Goal: Information Seeking & Learning: Learn about a topic

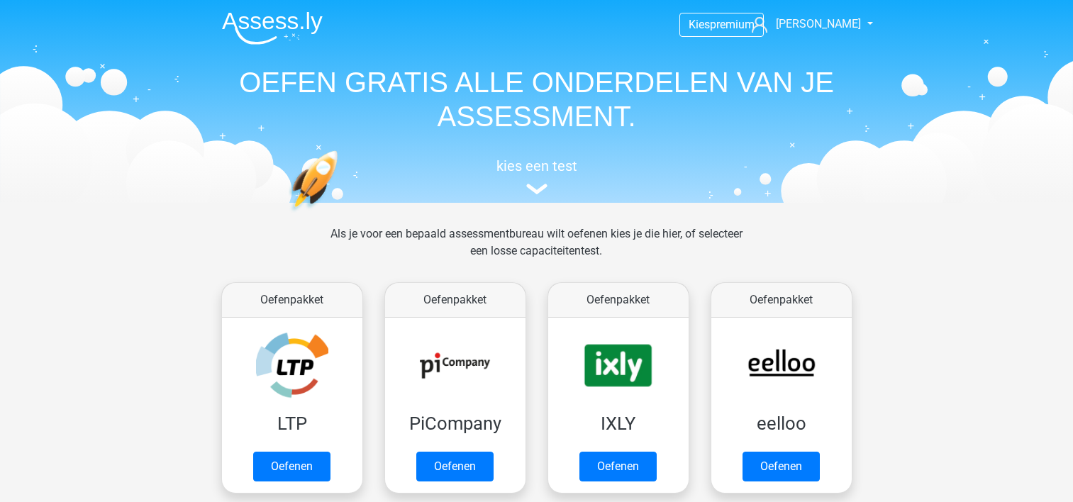
scroll to position [549, 0]
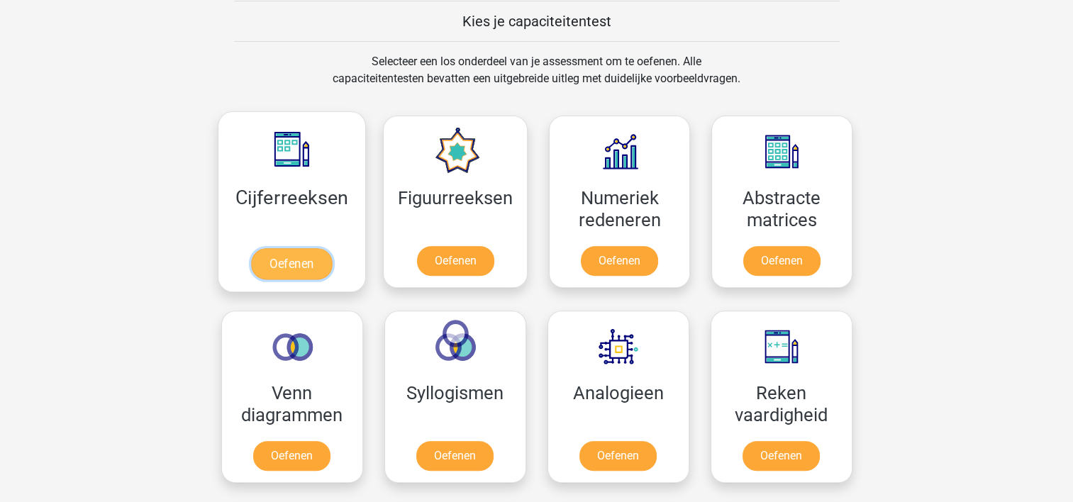
click at [293, 258] on link "Oefenen" at bounding box center [291, 263] width 81 height 31
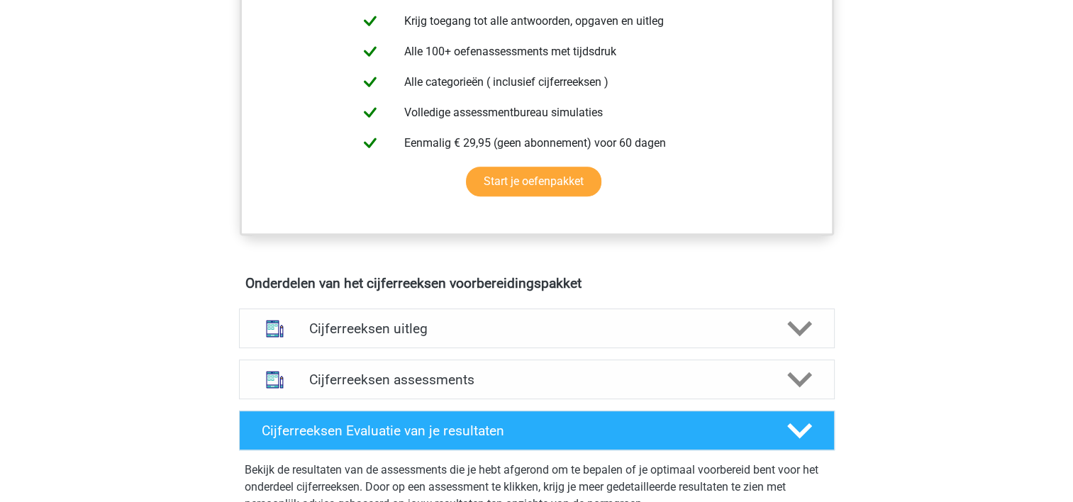
scroll to position [624, 0]
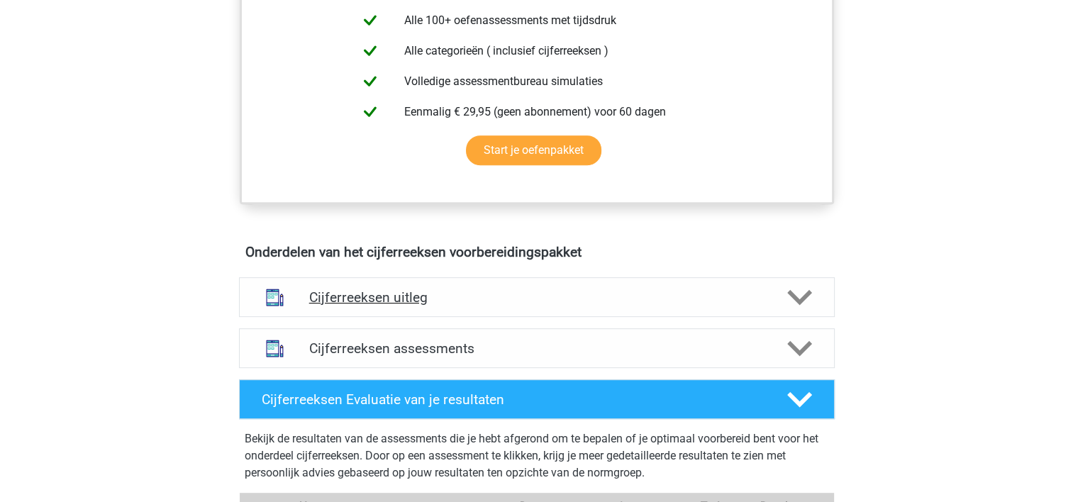
click at [795, 309] on icon at bounding box center [799, 297] width 25 height 25
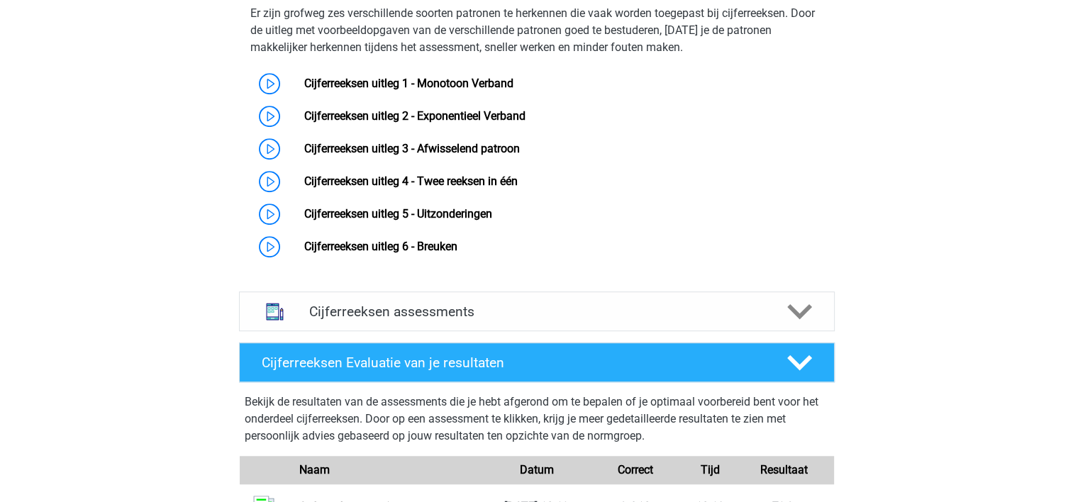
scroll to position [907, 0]
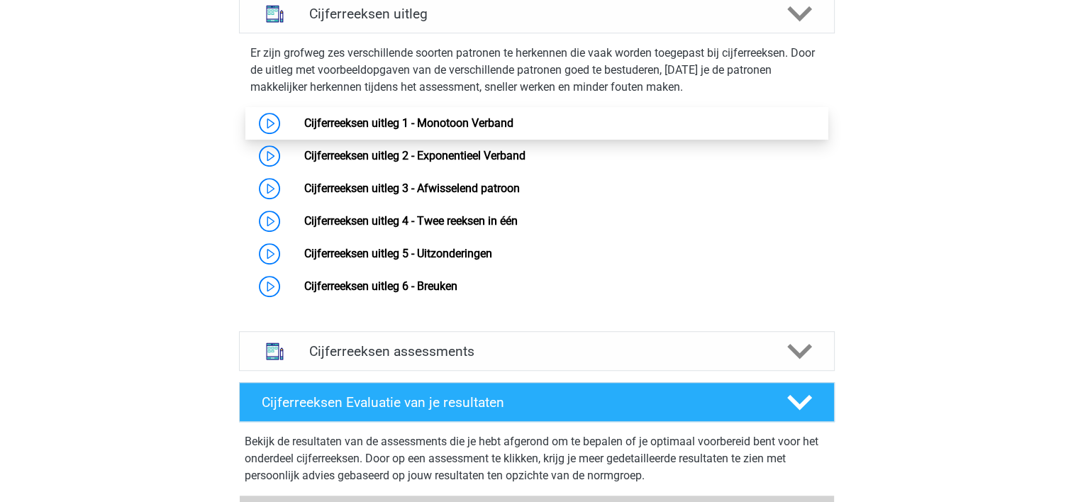
click at [304, 130] on link "Cijferreeksen uitleg 1 - Monotoon Verband" at bounding box center [408, 122] width 209 height 13
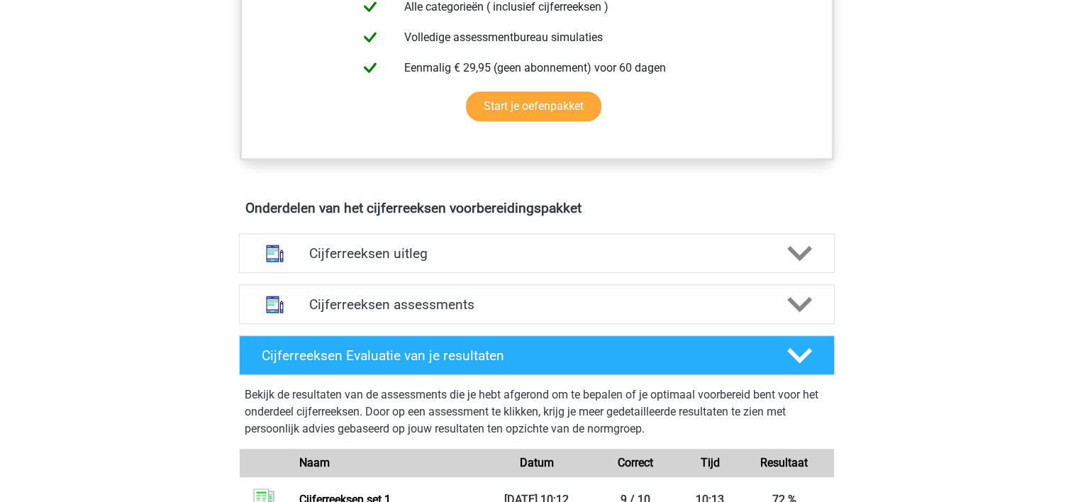
scroll to position [629, 0]
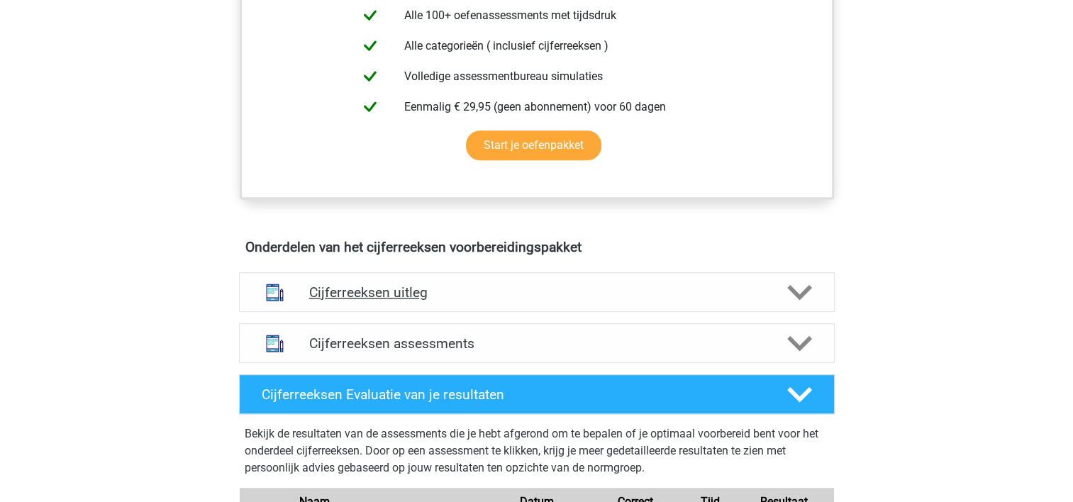
click at [798, 301] on icon at bounding box center [799, 292] width 25 height 25
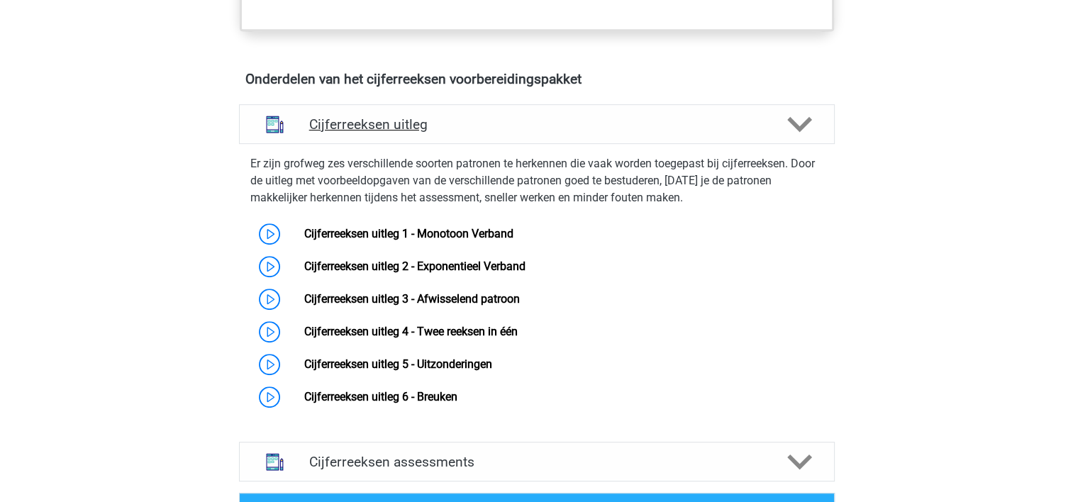
scroll to position [799, 0]
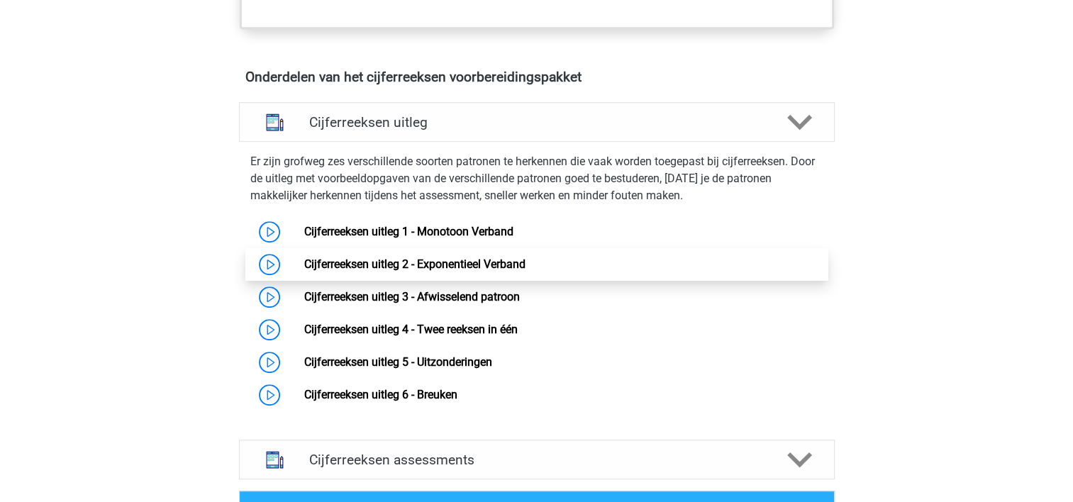
click at [304, 271] on link "Cijferreeksen uitleg 2 - Exponentieel Verband" at bounding box center [414, 263] width 221 height 13
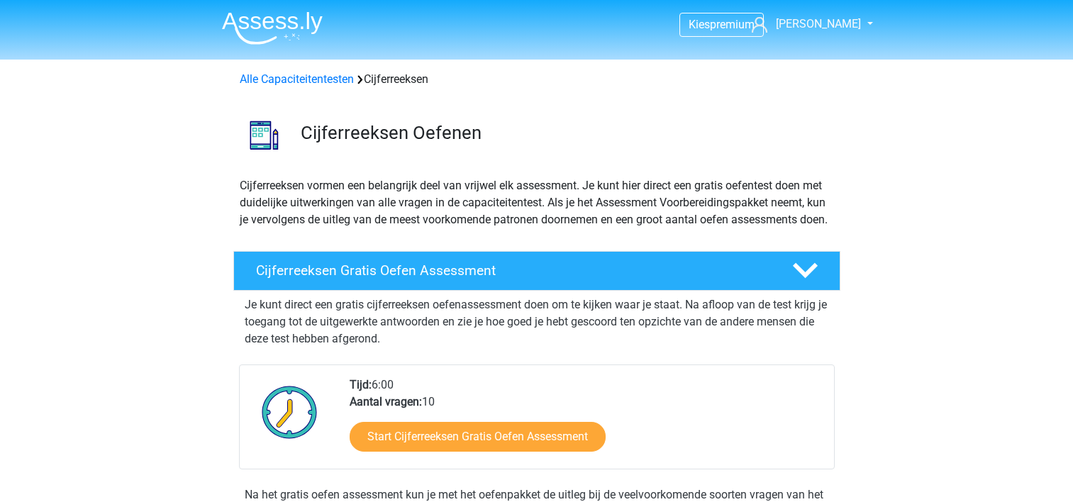
scroll to position [799, 0]
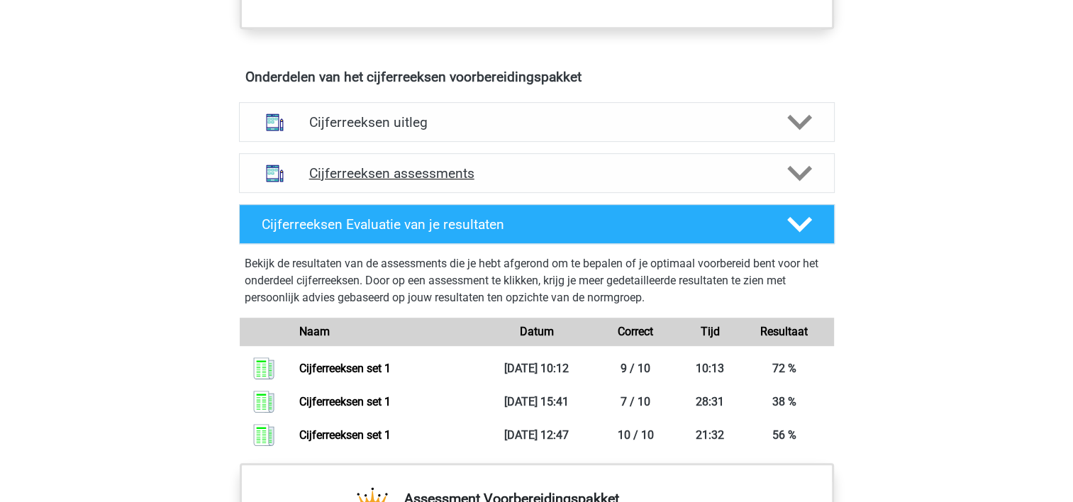
click at [796, 181] on icon at bounding box center [799, 173] width 25 height 25
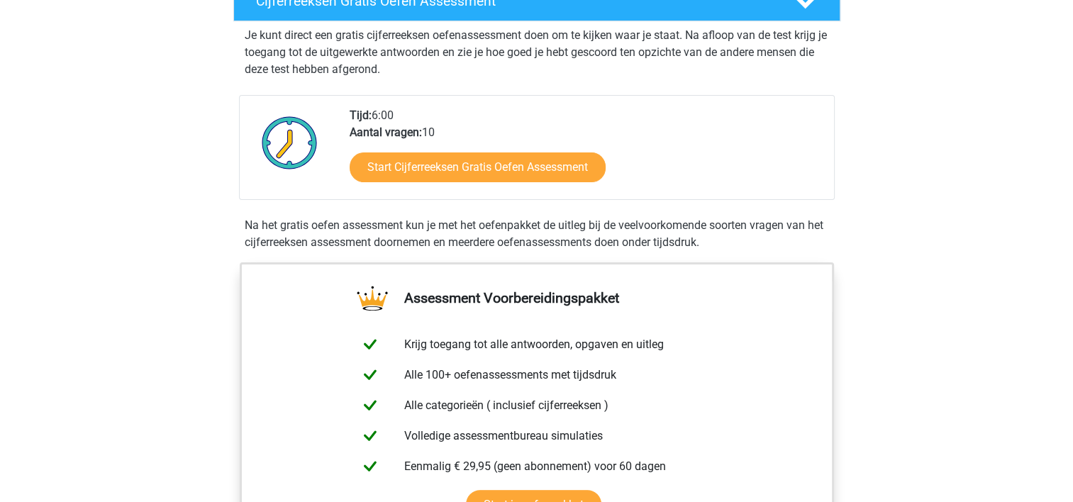
scroll to position [213, 0]
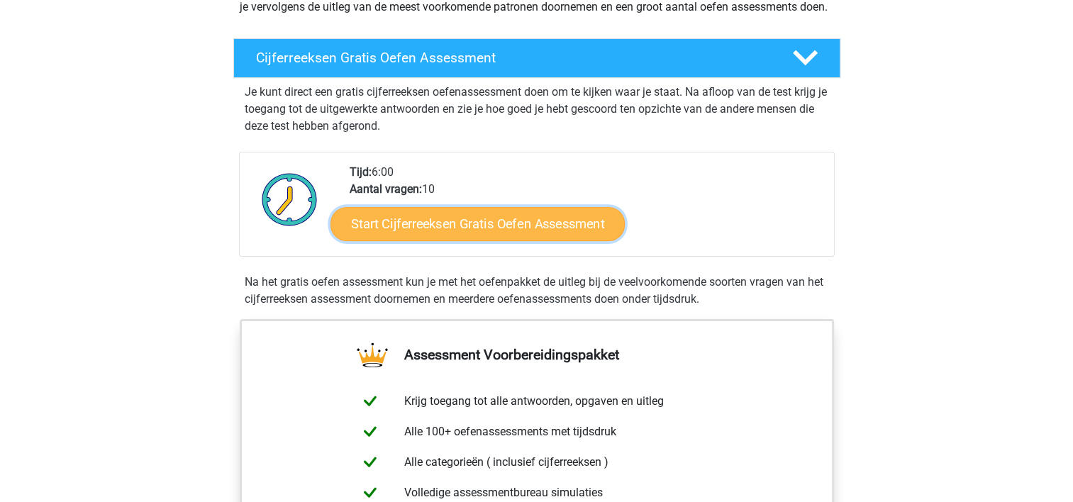
click at [427, 234] on link "Start Cijferreeksen Gratis Oefen Assessment" at bounding box center [477, 223] width 294 height 34
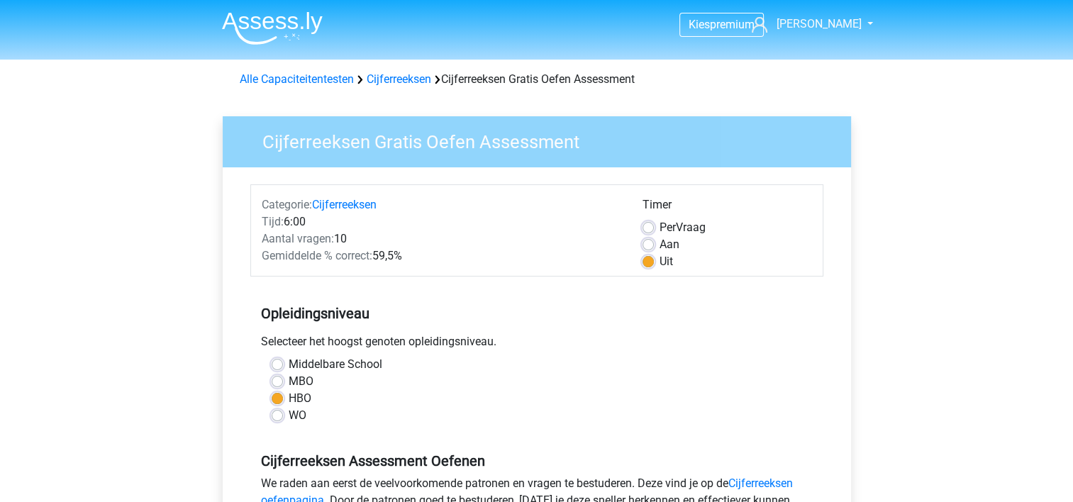
click at [659, 238] on label "Aan" at bounding box center [669, 244] width 20 height 17
click at [647, 238] on input "Aan" at bounding box center [647, 243] width 11 height 14
radio input "true"
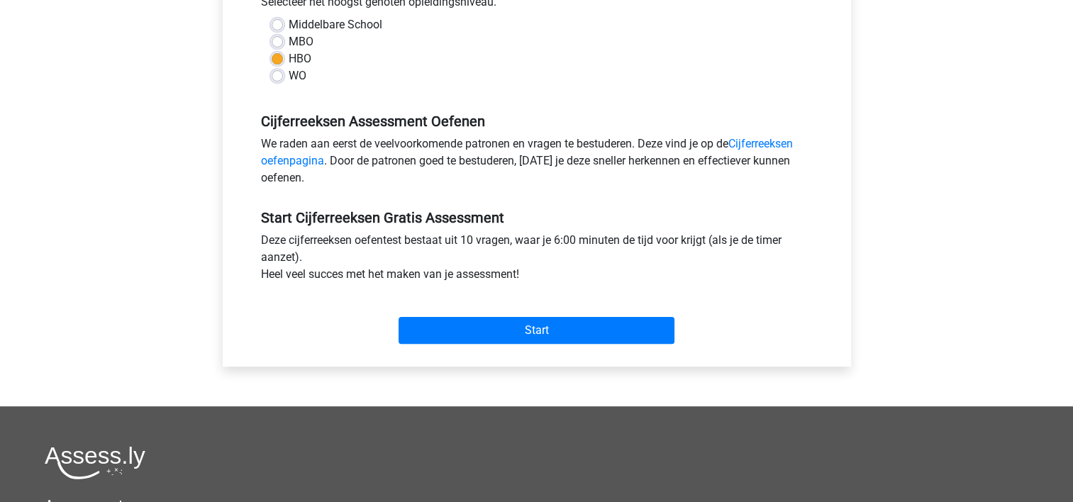
scroll to position [340, 0]
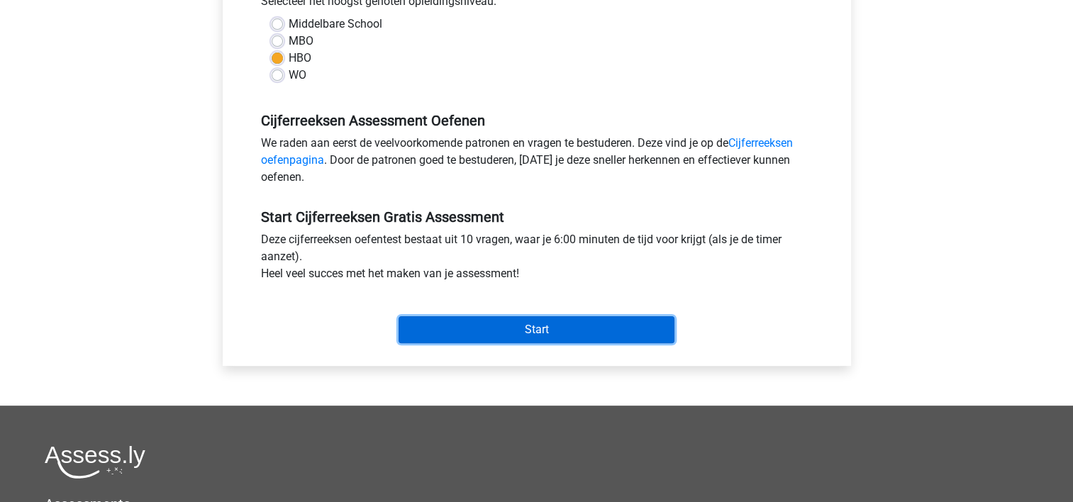
click at [543, 332] on input "Start" at bounding box center [536, 329] width 276 height 27
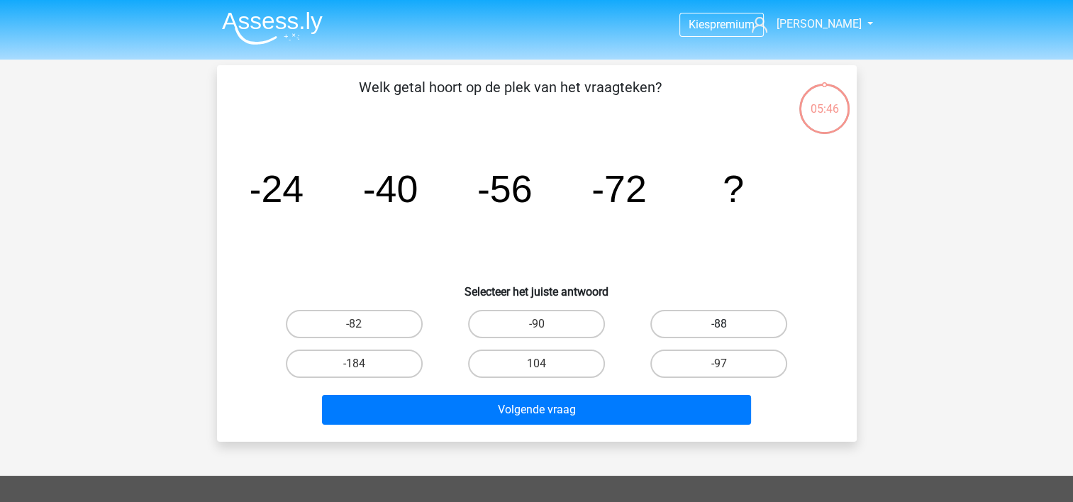
click at [703, 314] on label "-88" at bounding box center [718, 324] width 137 height 28
click at [719, 324] on input "-88" at bounding box center [723, 328] width 9 height 9
radio input "true"
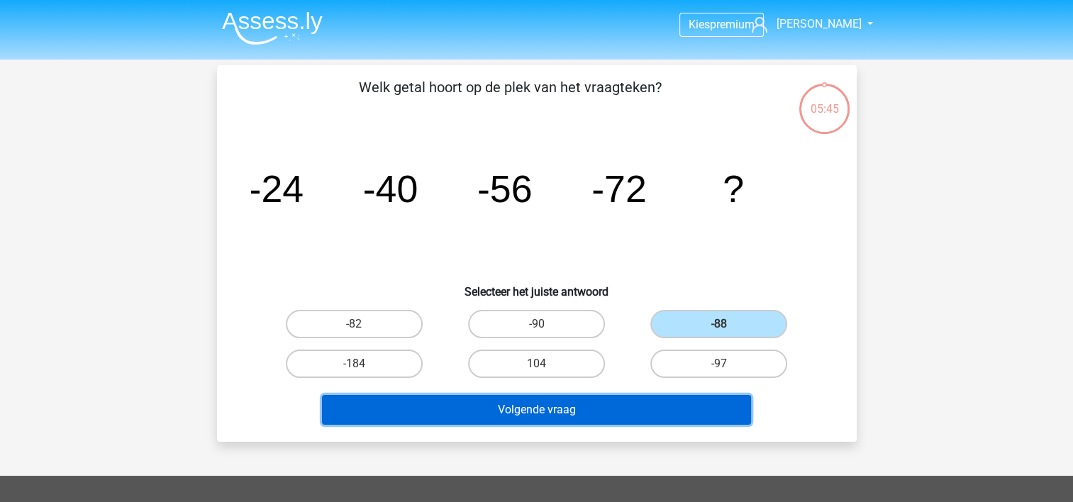
click at [563, 400] on button "Volgende vraag" at bounding box center [536, 410] width 429 height 30
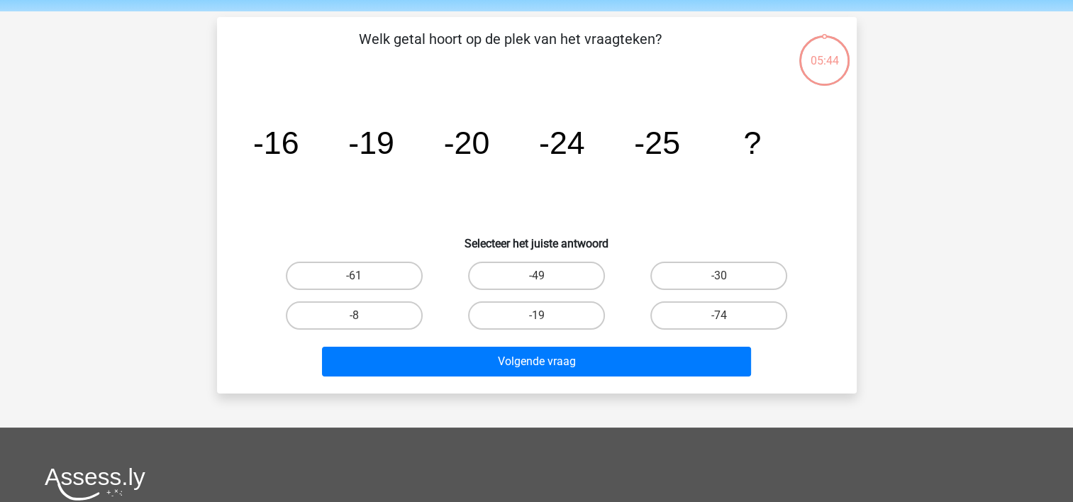
scroll to position [65, 0]
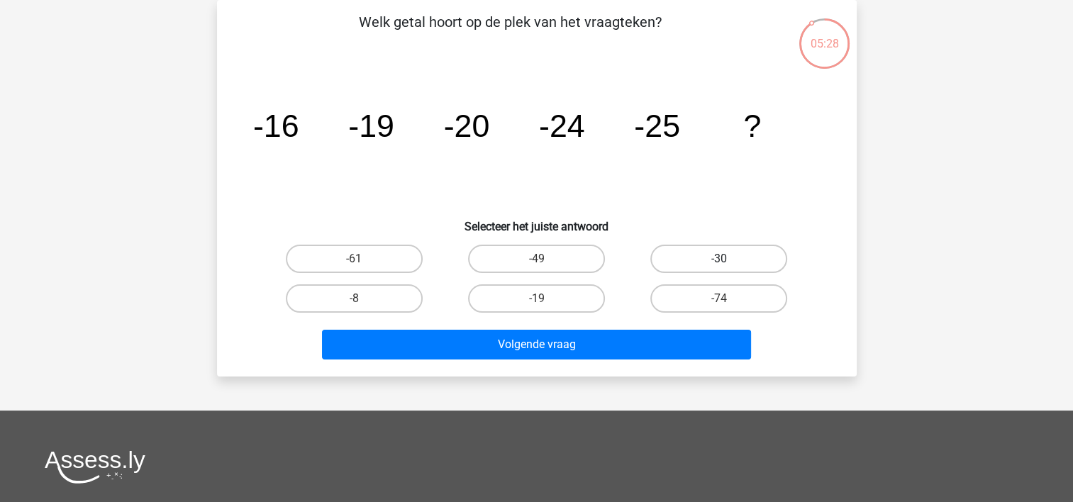
click at [707, 254] on label "-30" at bounding box center [718, 259] width 137 height 28
click at [719, 259] on input "-30" at bounding box center [723, 263] width 9 height 9
radio input "true"
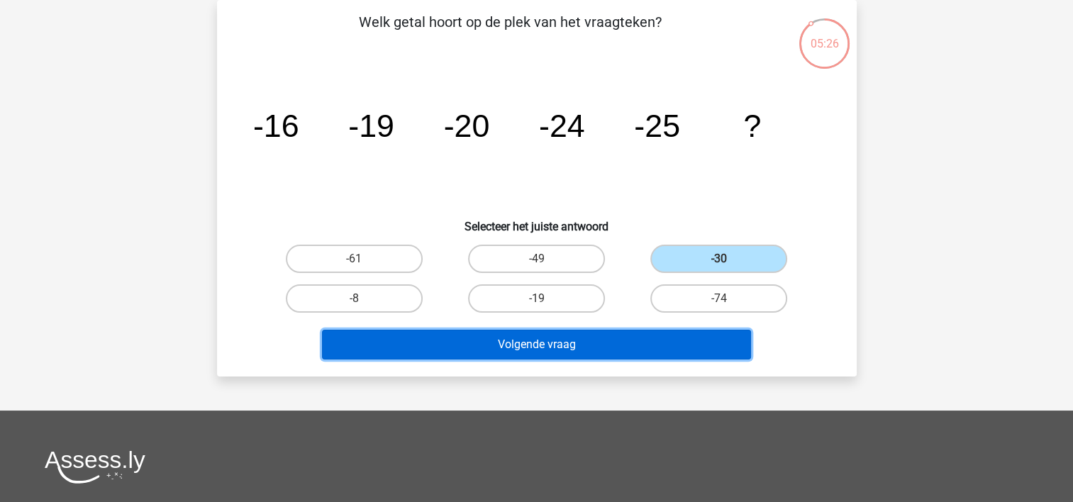
click at [552, 337] on button "Volgende vraag" at bounding box center [536, 345] width 429 height 30
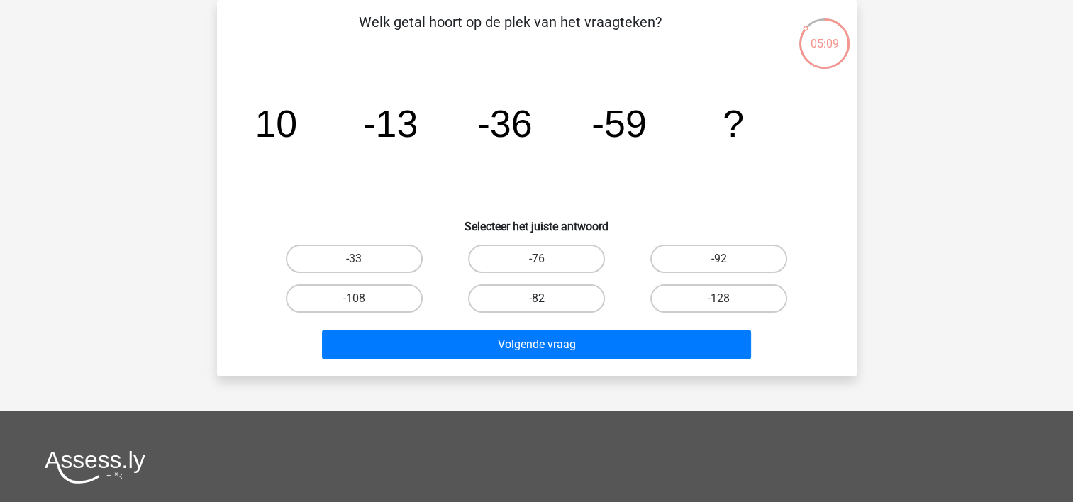
click at [543, 289] on label "-82" at bounding box center [536, 298] width 137 height 28
click at [543, 298] on input "-82" at bounding box center [540, 302] width 9 height 9
radio input "true"
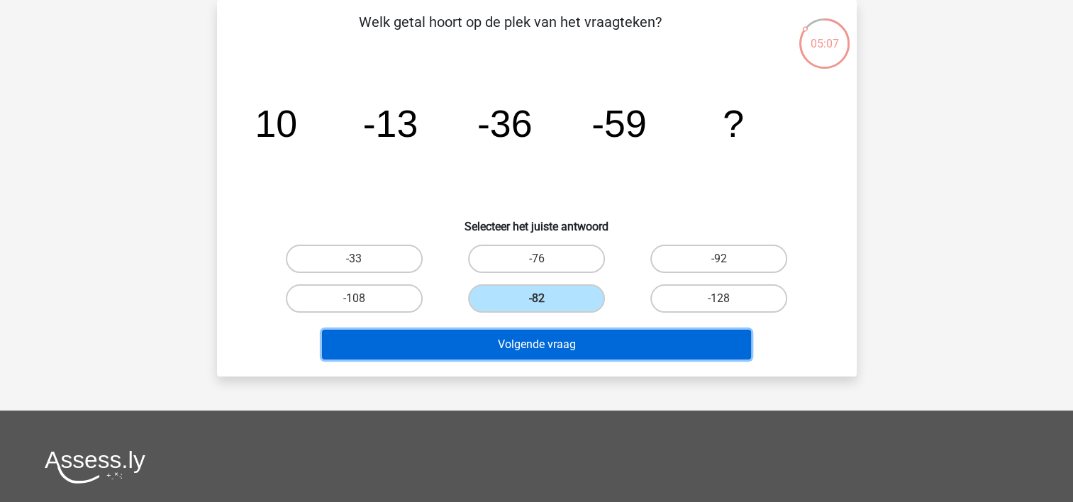
click at [471, 336] on button "Volgende vraag" at bounding box center [536, 345] width 429 height 30
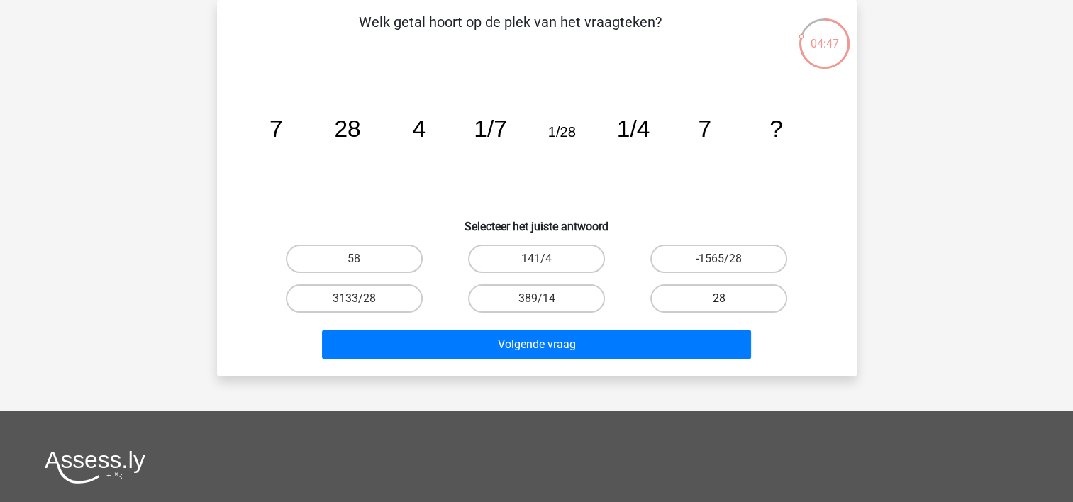
click at [692, 301] on label "28" at bounding box center [718, 298] width 137 height 28
click at [719, 301] on input "28" at bounding box center [723, 302] width 9 height 9
radio input "true"
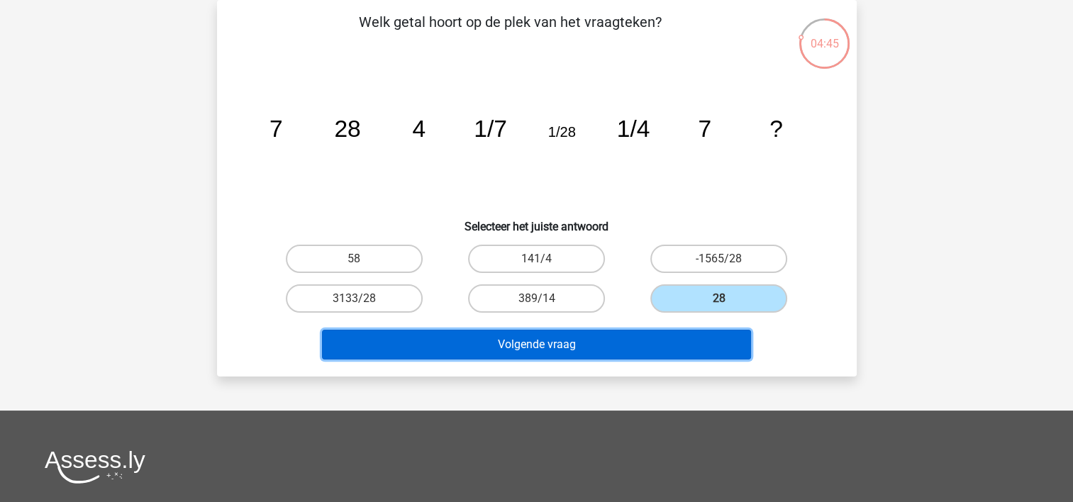
click at [544, 340] on button "Volgende vraag" at bounding box center [536, 345] width 429 height 30
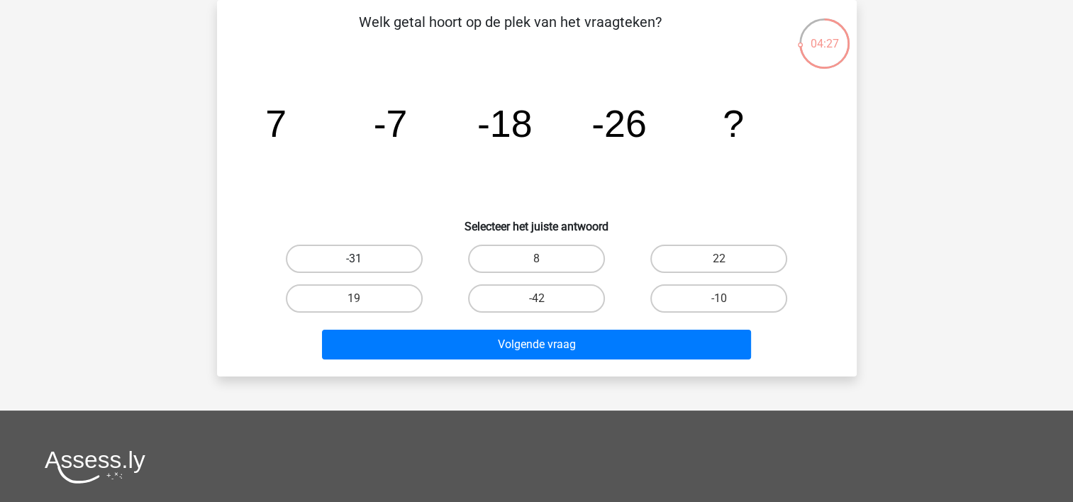
click at [378, 255] on label "-31" at bounding box center [354, 259] width 137 height 28
click at [363, 259] on input "-31" at bounding box center [358, 263] width 9 height 9
radio input "true"
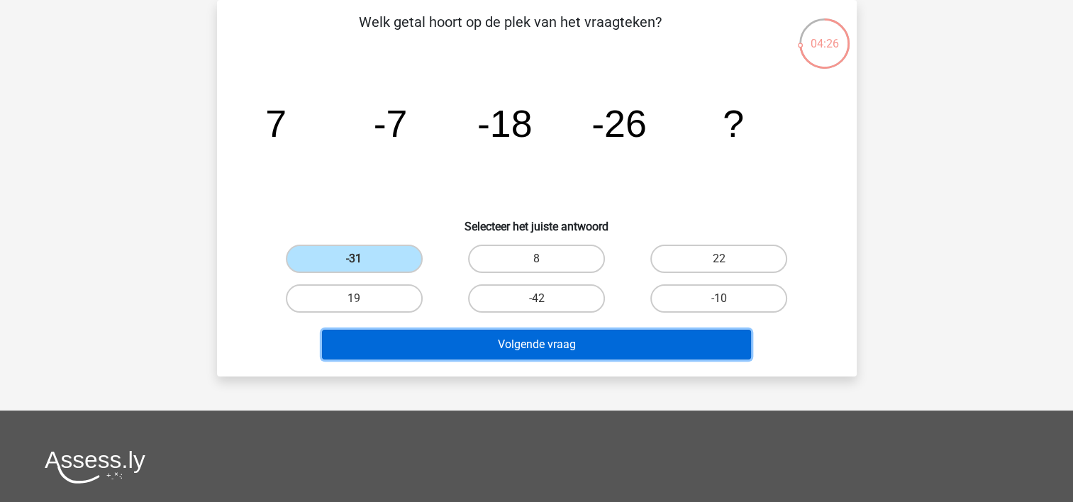
click at [408, 340] on button "Volgende vraag" at bounding box center [536, 345] width 429 height 30
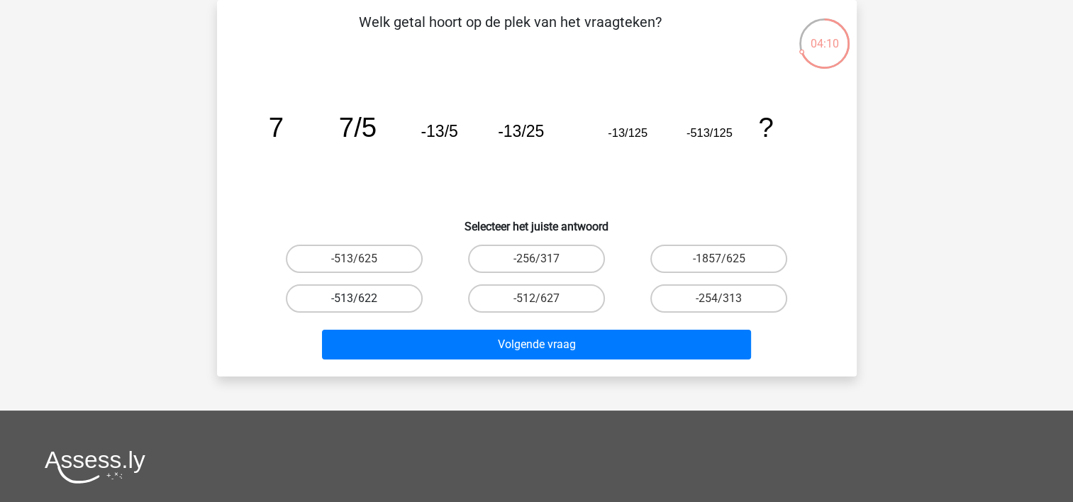
click at [344, 302] on label "-513/622" at bounding box center [354, 298] width 137 height 28
click at [354, 302] on input "-513/622" at bounding box center [358, 302] width 9 height 9
radio input "true"
click at [365, 255] on label "-513/625" at bounding box center [354, 259] width 137 height 28
click at [363, 259] on input "-513/625" at bounding box center [358, 263] width 9 height 9
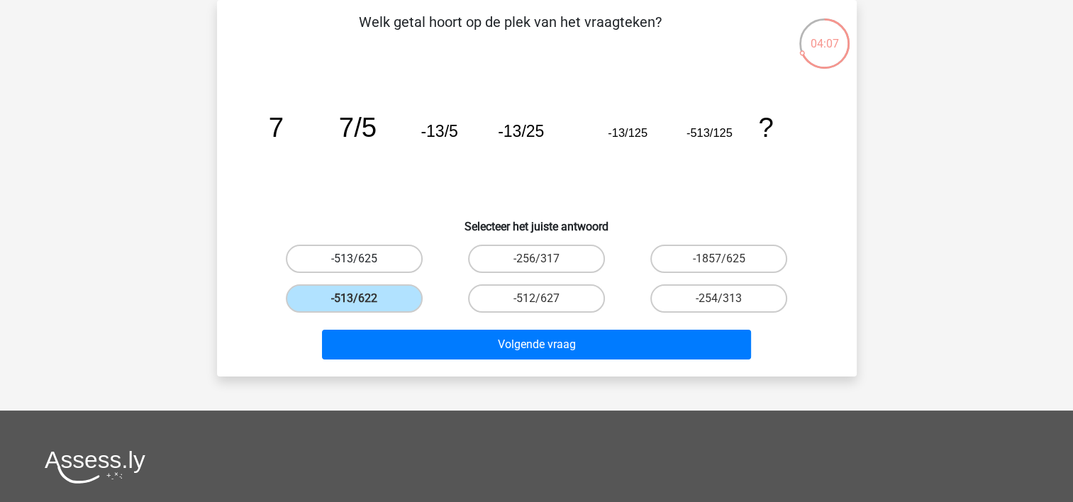
radio input "true"
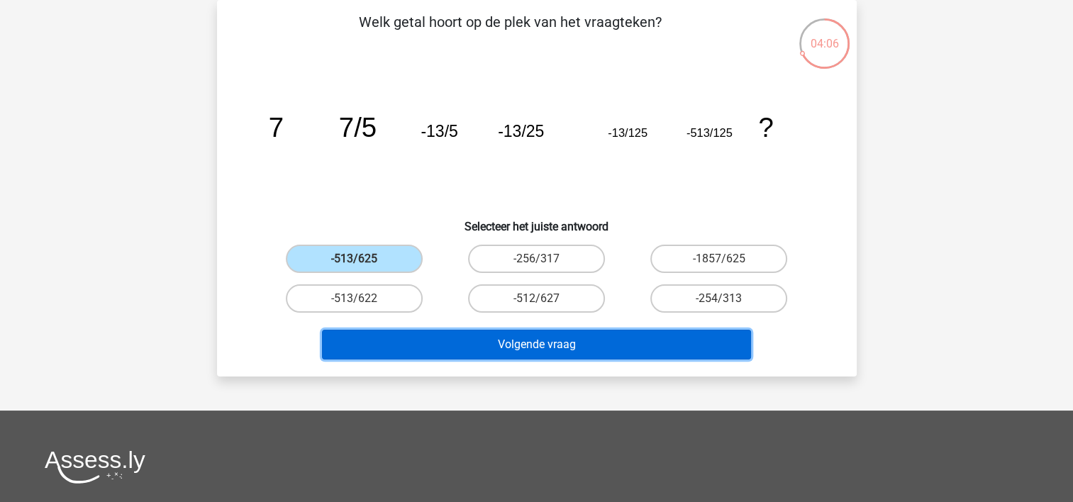
click at [449, 338] on button "Volgende vraag" at bounding box center [536, 345] width 429 height 30
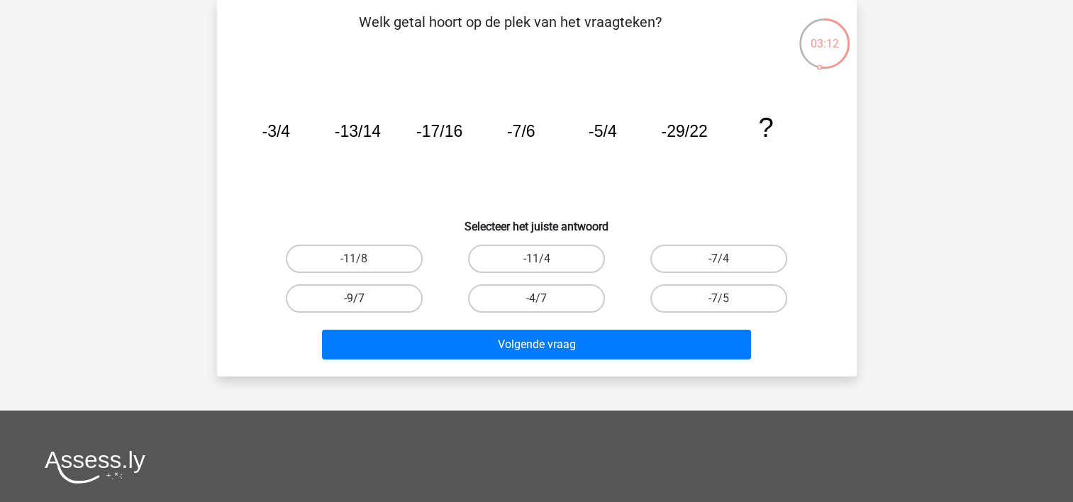
click at [364, 295] on label "-9/7" at bounding box center [354, 298] width 137 height 28
click at [363, 298] on input "-9/7" at bounding box center [358, 302] width 9 height 9
radio input "true"
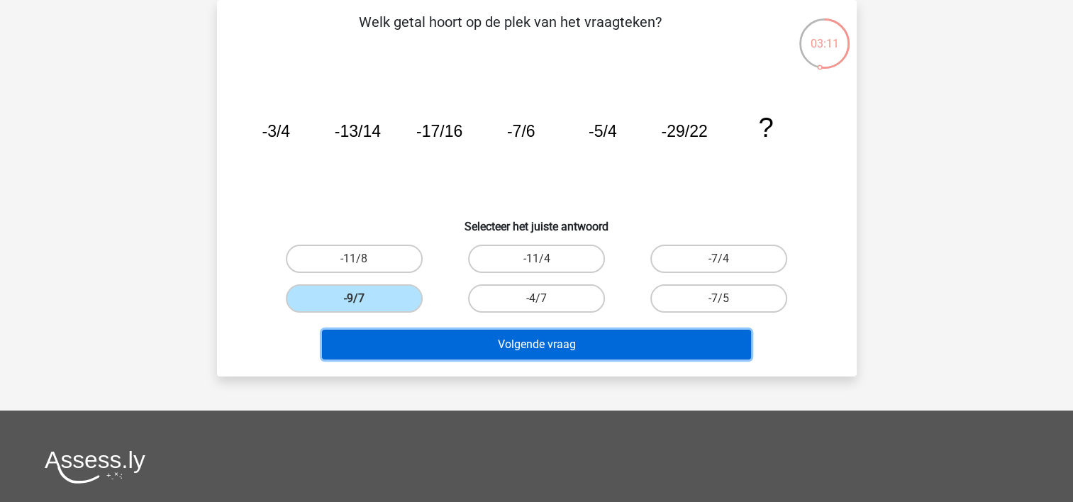
click at [437, 342] on button "Volgende vraag" at bounding box center [536, 345] width 429 height 30
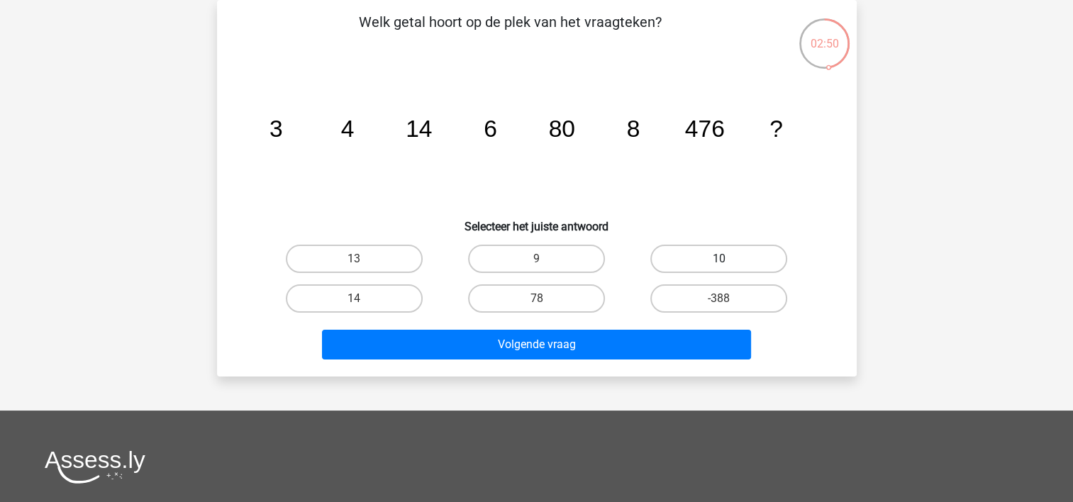
click at [700, 255] on label "10" at bounding box center [718, 259] width 137 height 28
click at [719, 259] on input "10" at bounding box center [723, 263] width 9 height 9
radio input "true"
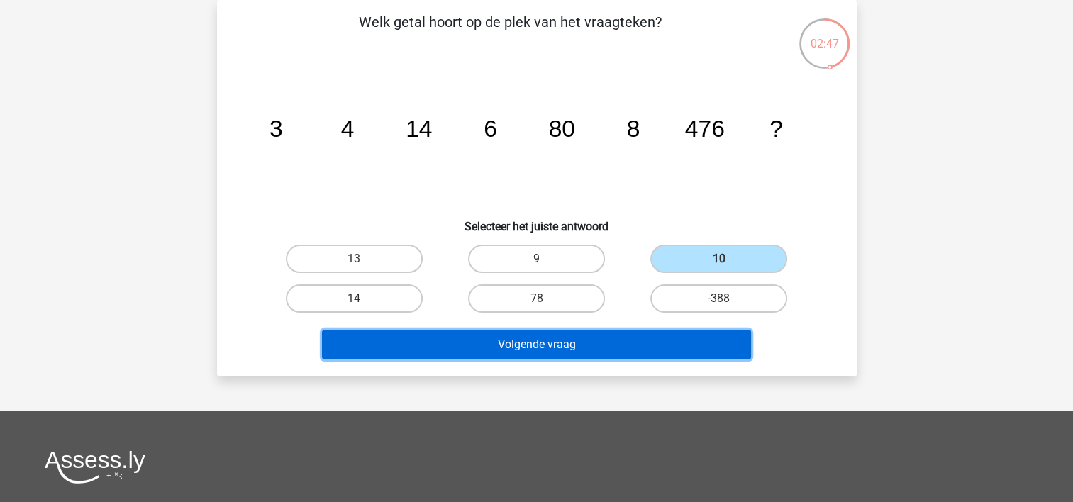
click at [527, 345] on button "Volgende vraag" at bounding box center [536, 345] width 429 height 30
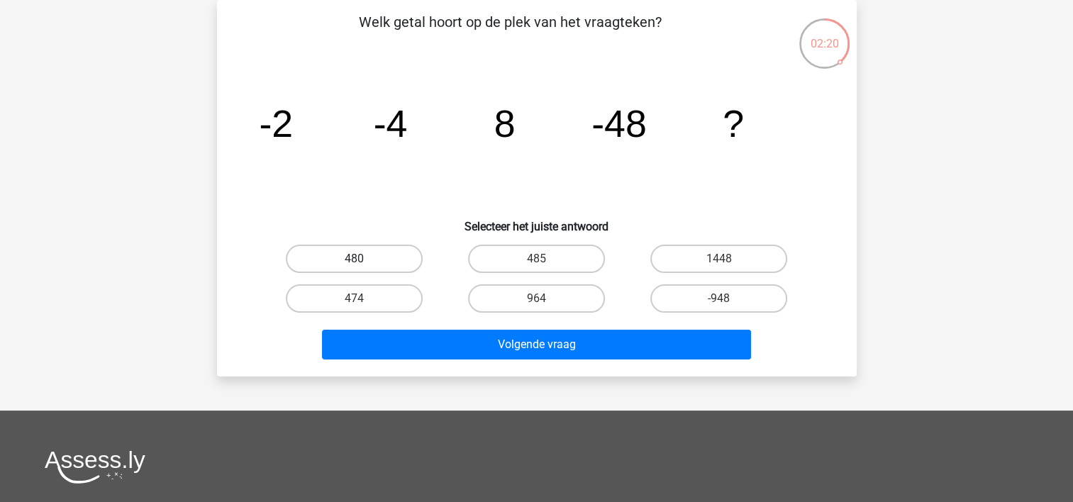
click at [354, 257] on label "480" at bounding box center [354, 259] width 137 height 28
click at [354, 259] on input "480" at bounding box center [358, 263] width 9 height 9
radio input "true"
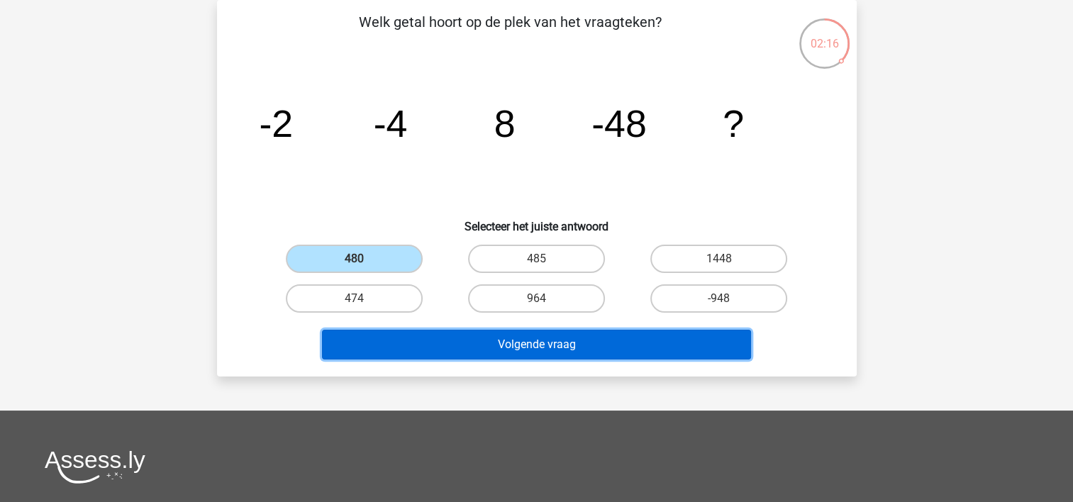
click at [491, 351] on button "Volgende vraag" at bounding box center [536, 345] width 429 height 30
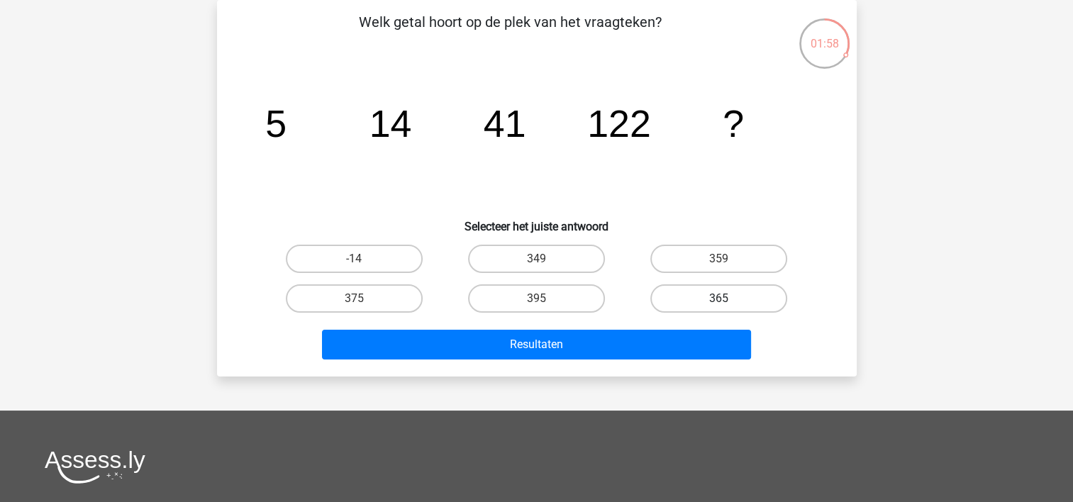
click at [700, 295] on label "365" at bounding box center [718, 298] width 137 height 28
click at [719, 298] on input "365" at bounding box center [723, 302] width 9 height 9
radio input "true"
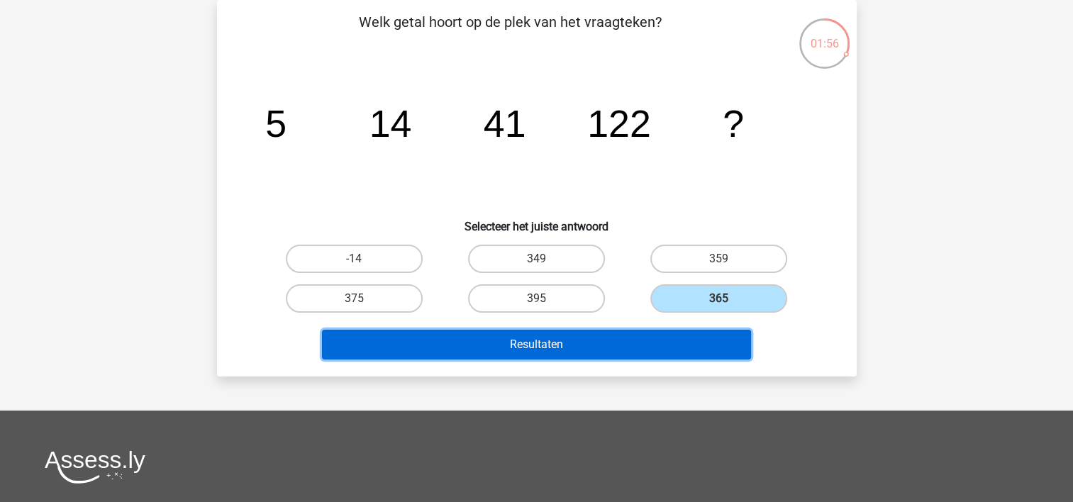
click at [549, 337] on button "Resultaten" at bounding box center [536, 345] width 429 height 30
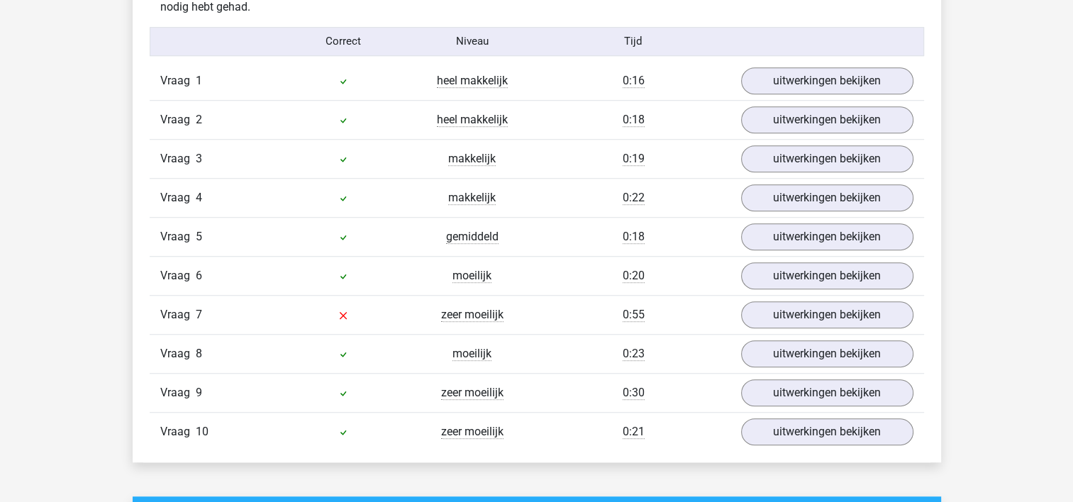
scroll to position [1163, 0]
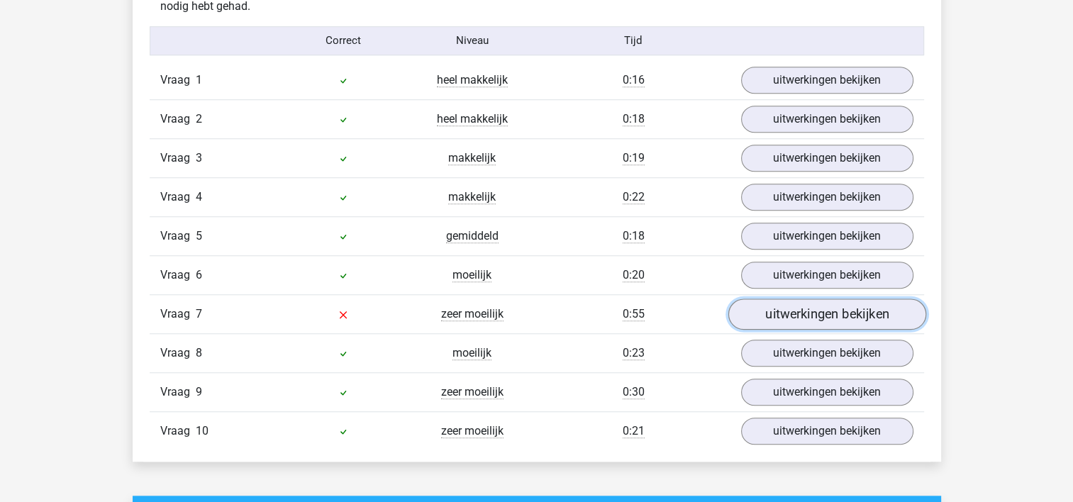
click at [819, 308] on link "uitwerkingen bekijken" at bounding box center [826, 313] width 198 height 31
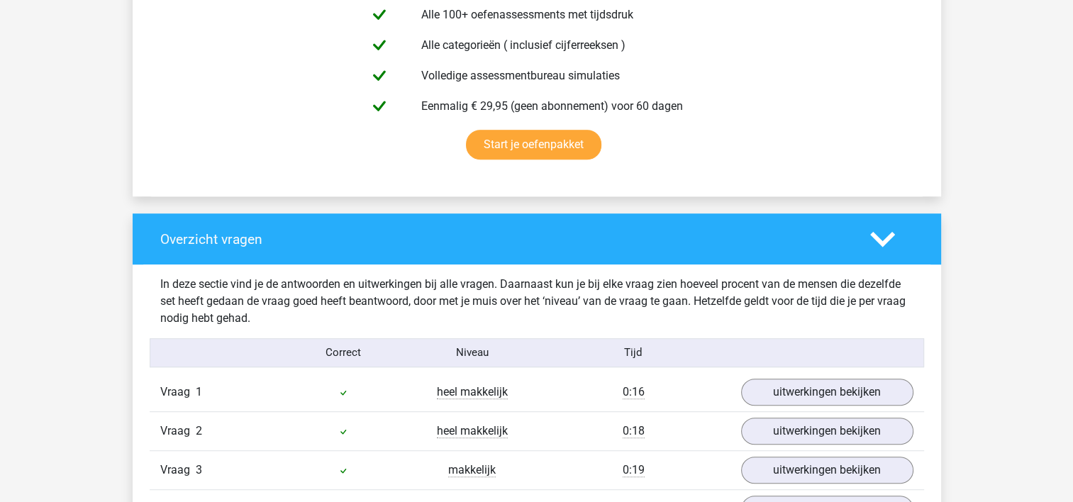
scroll to position [832, 0]
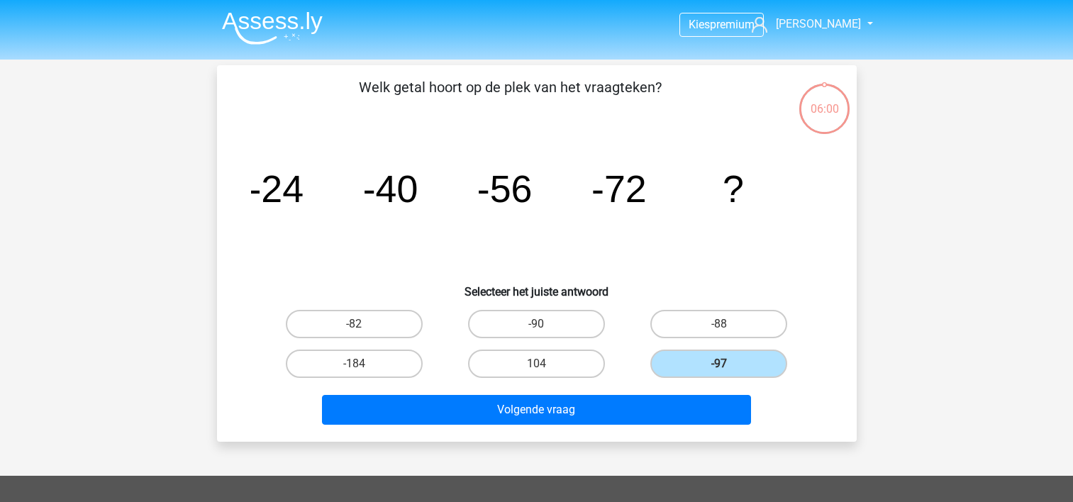
scroll to position [65, 0]
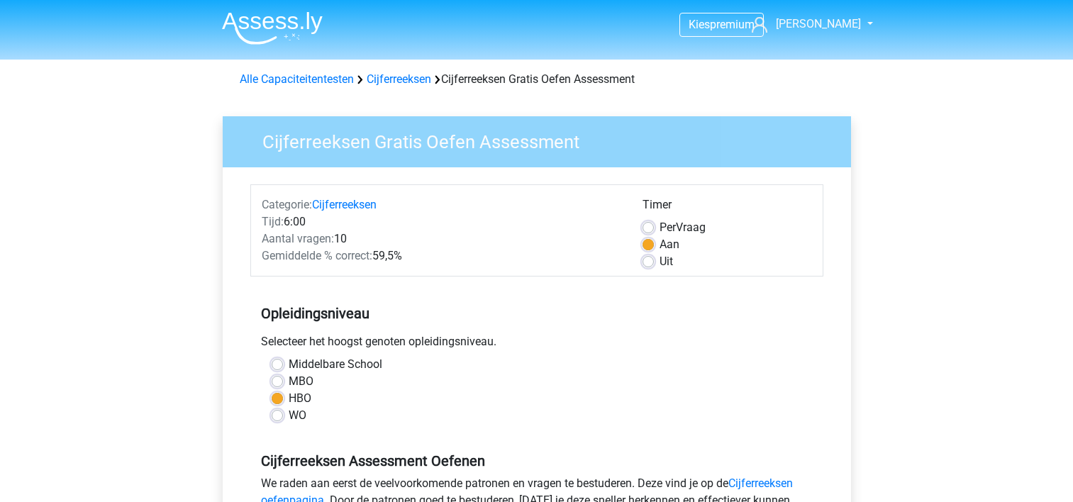
scroll to position [338, 0]
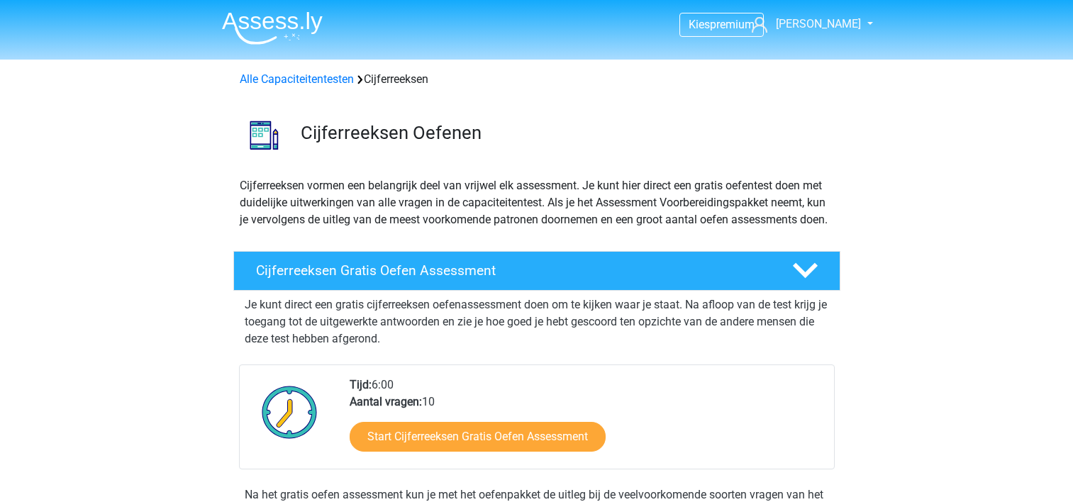
scroll to position [211, 0]
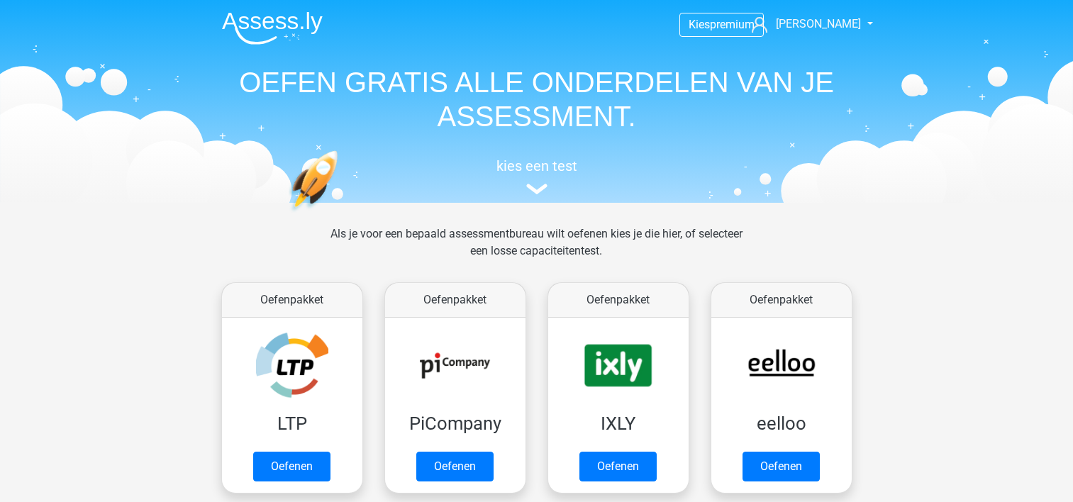
scroll to position [549, 0]
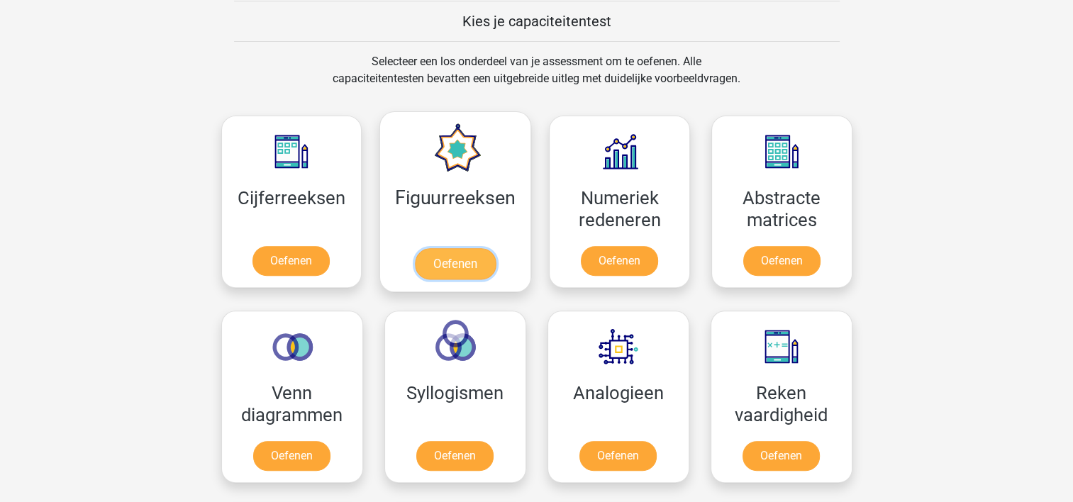
click at [460, 248] on link "Oefenen" at bounding box center [455, 263] width 81 height 31
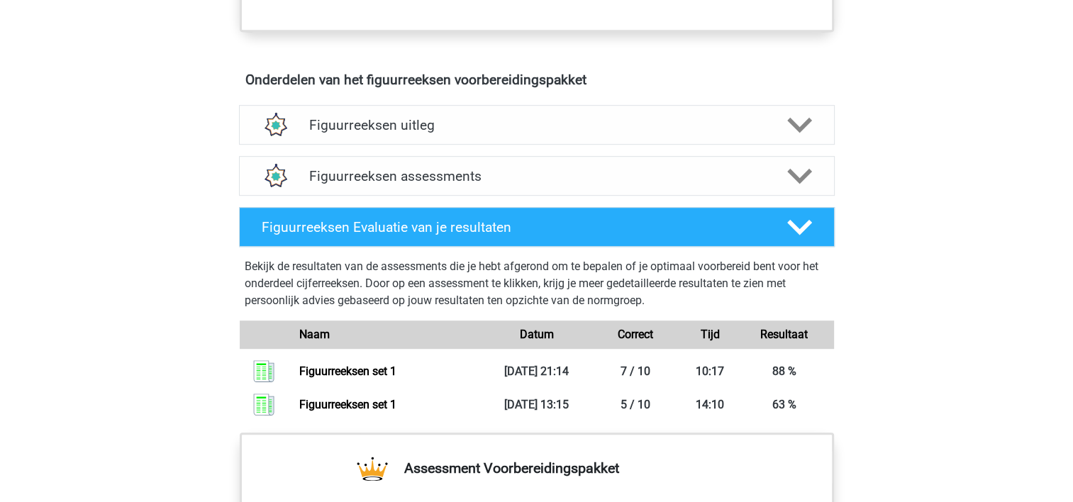
scroll to position [778, 0]
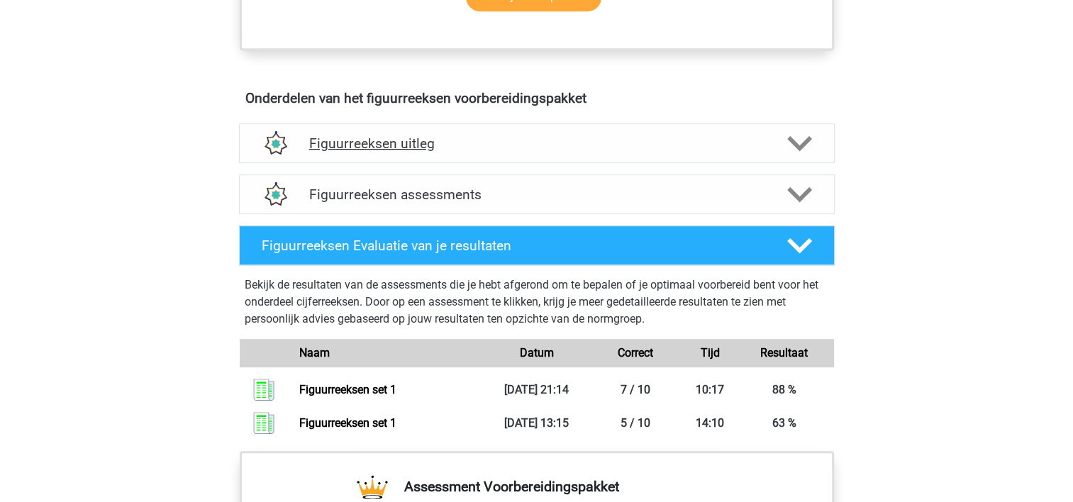
click at [805, 142] on polygon at bounding box center [799, 143] width 25 height 16
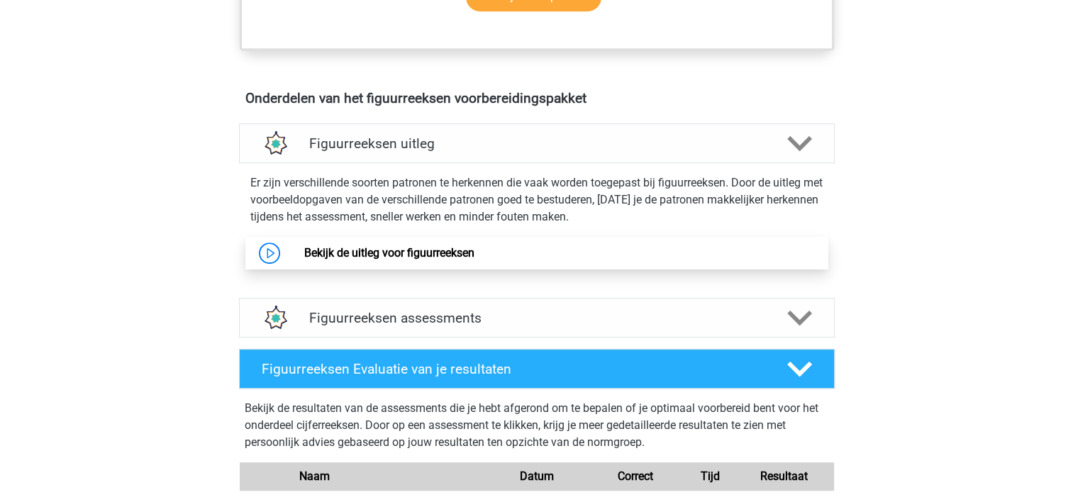
click at [411, 246] on link "Bekijk de uitleg voor figuurreeksen" at bounding box center [389, 252] width 170 height 13
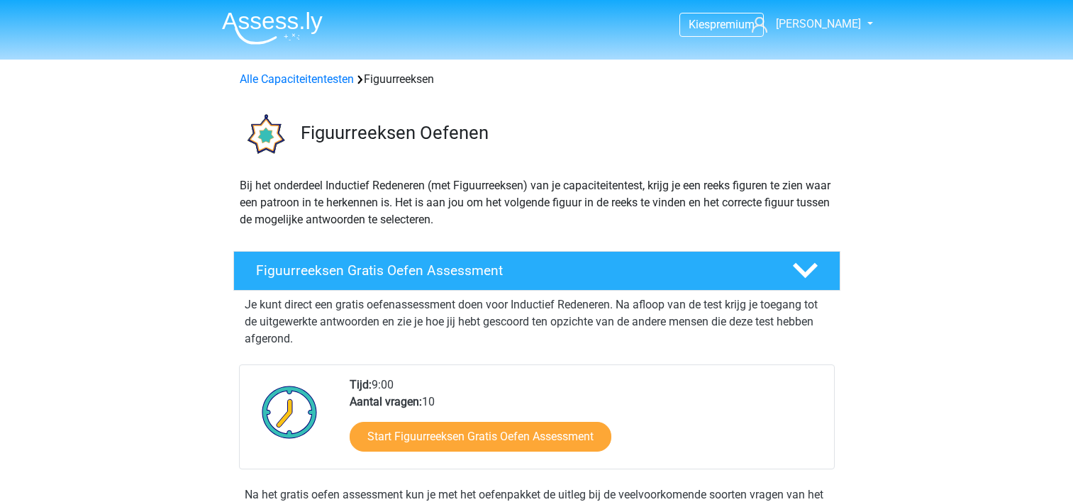
scroll to position [770, 0]
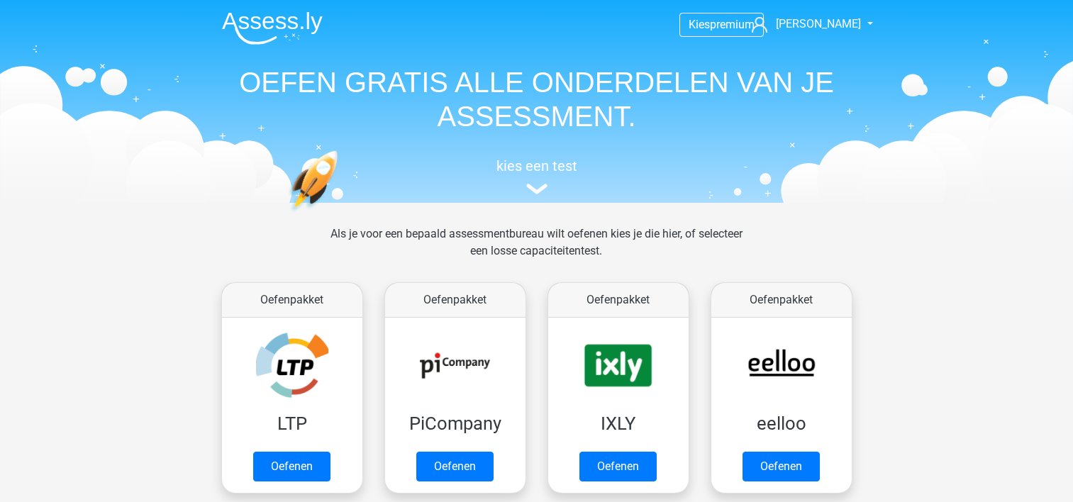
scroll to position [549, 0]
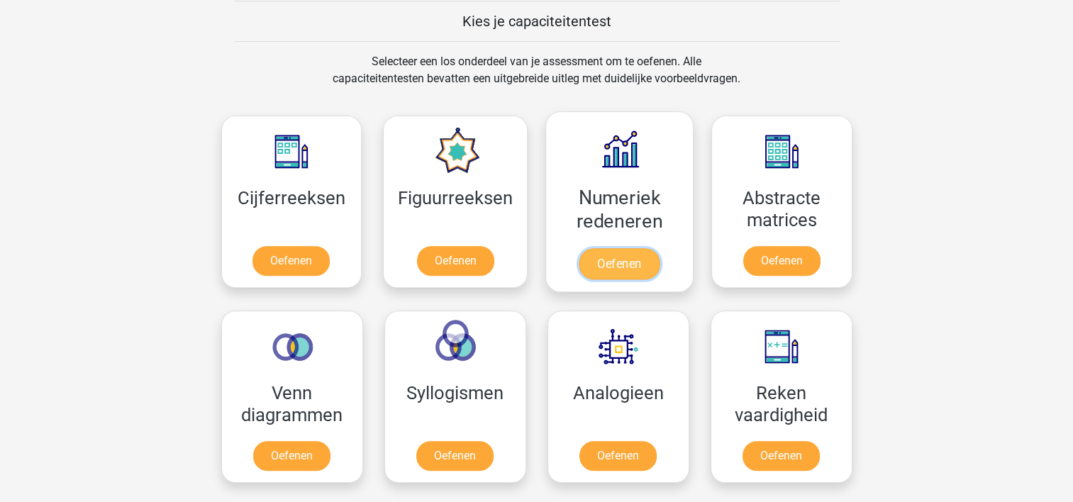
click at [598, 248] on link "Oefenen" at bounding box center [618, 263] width 81 height 31
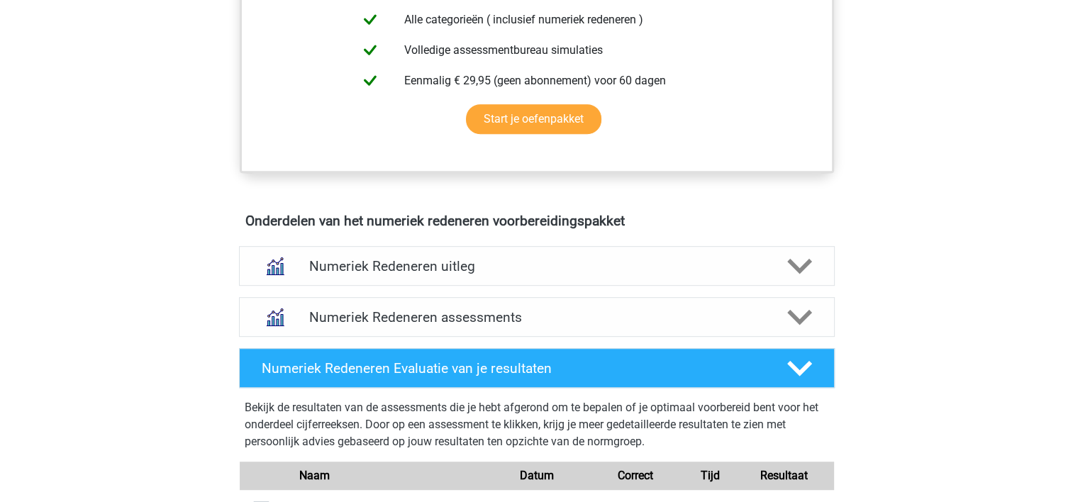
scroll to position [756, 0]
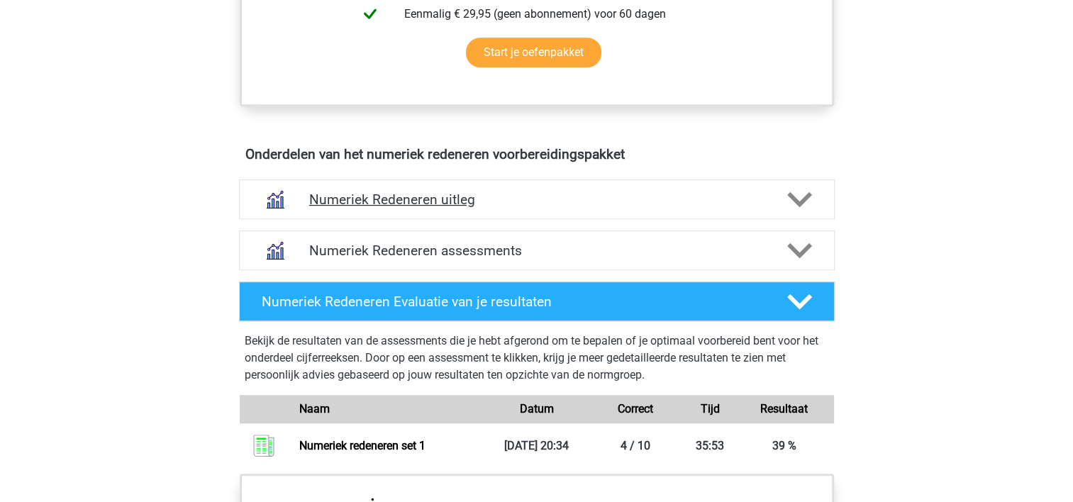
click at [794, 194] on polygon at bounding box center [799, 199] width 25 height 16
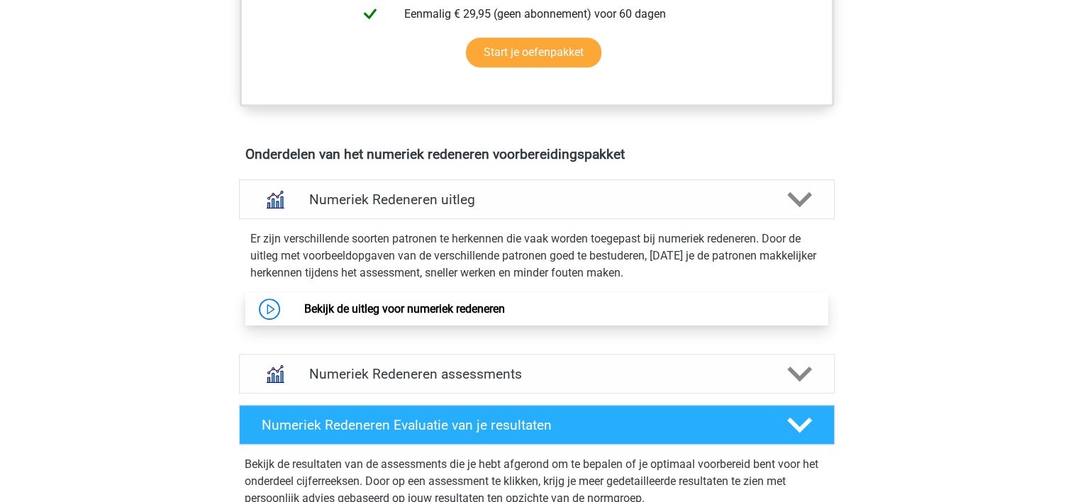
click at [425, 303] on link "Bekijk de uitleg voor numeriek redeneren" at bounding box center [404, 308] width 201 height 13
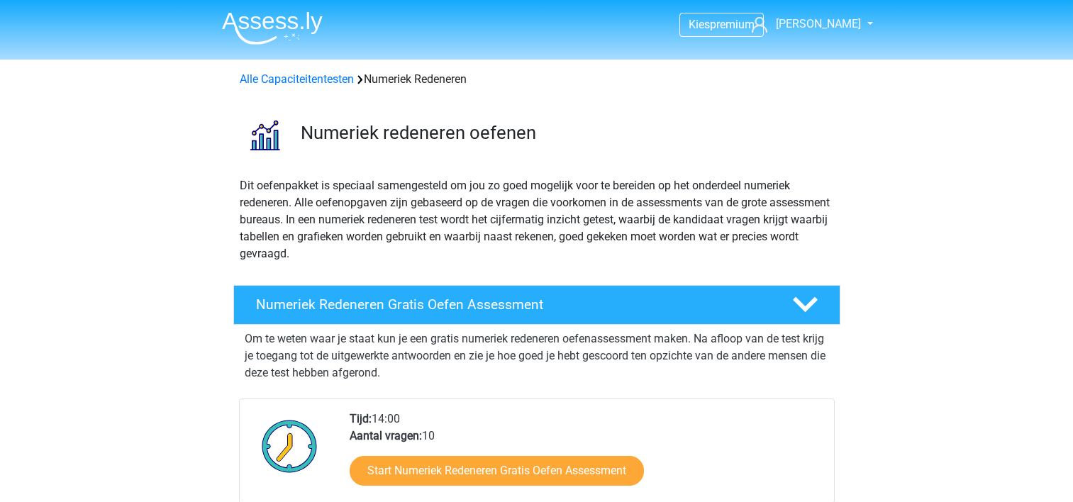
scroll to position [756, 0]
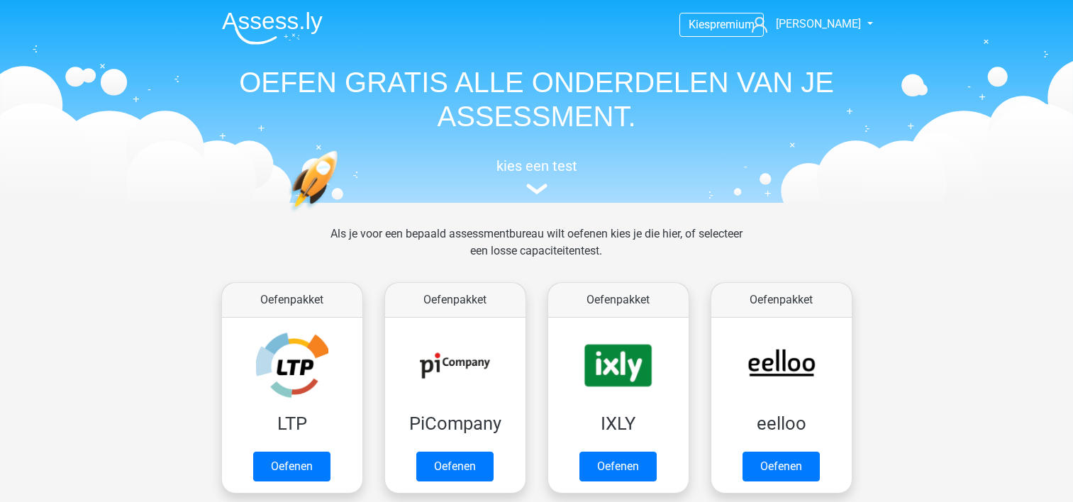
scroll to position [549, 0]
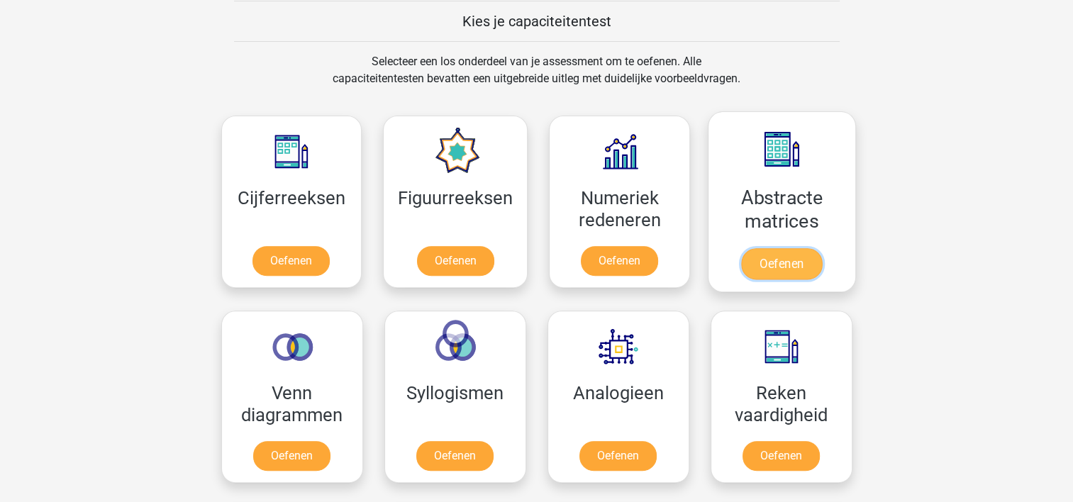
click at [782, 248] on link "Oefenen" at bounding box center [781, 263] width 81 height 31
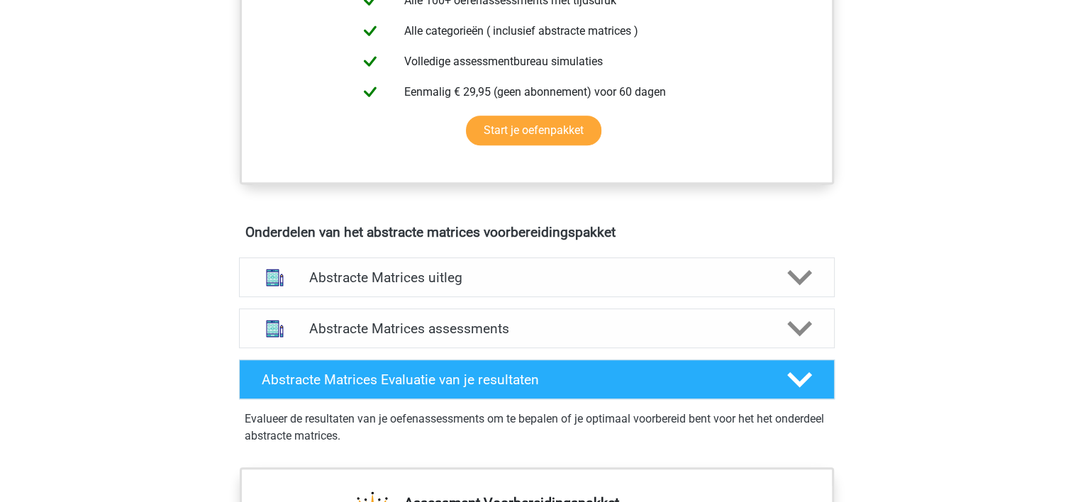
scroll to position [709, 0]
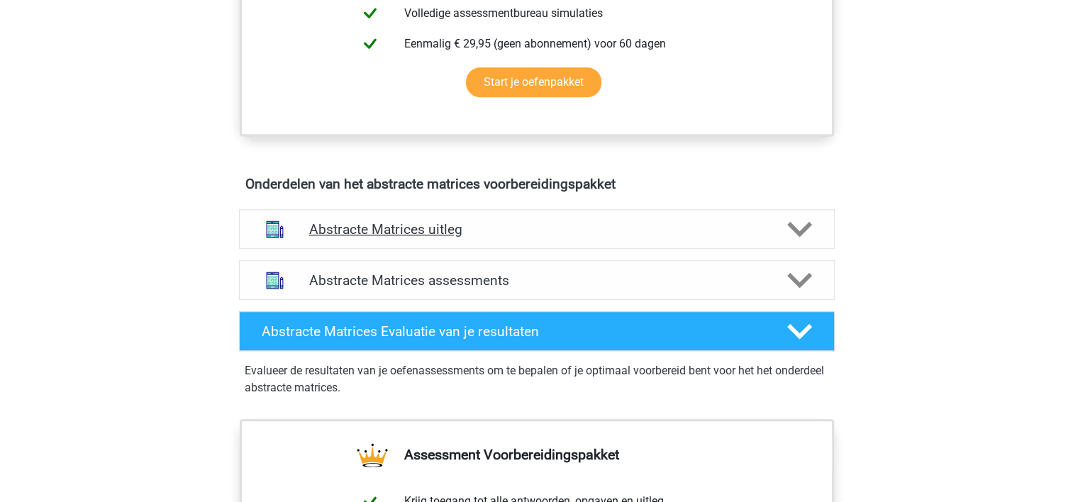
click at [800, 229] on polygon at bounding box center [799, 229] width 25 height 16
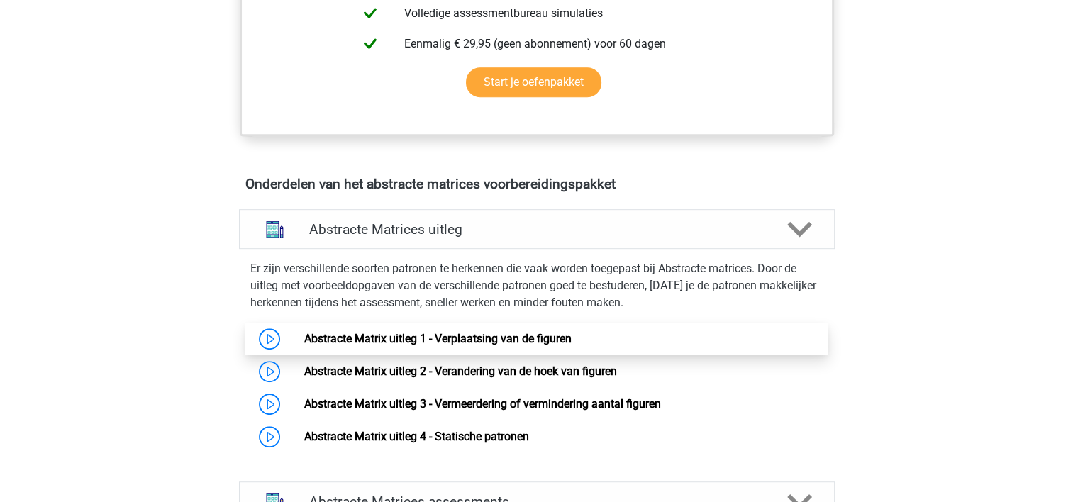
click at [512, 332] on link "Abstracte Matrix uitleg 1 - Verplaatsing van de figuren" at bounding box center [437, 338] width 267 height 13
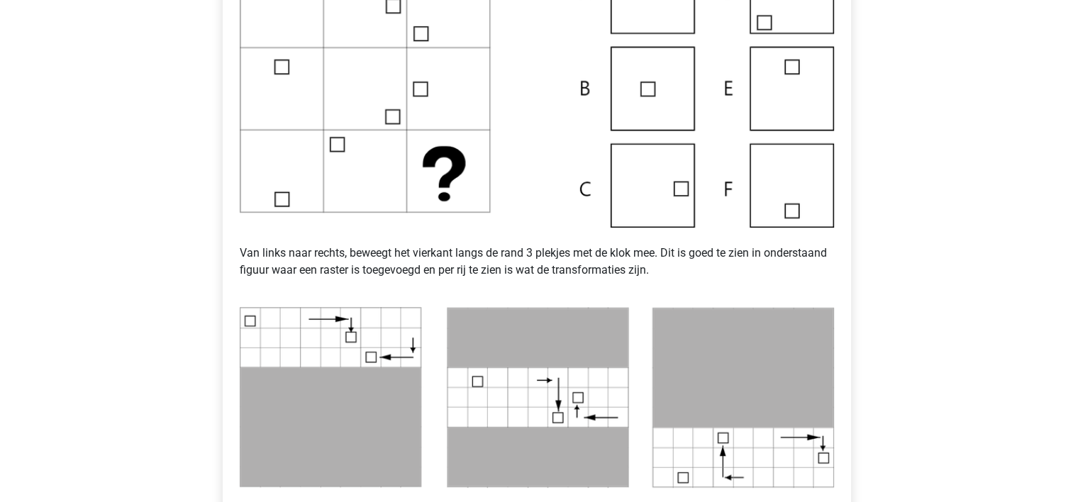
scroll to position [425, 0]
